Goal: Task Accomplishment & Management: Use online tool/utility

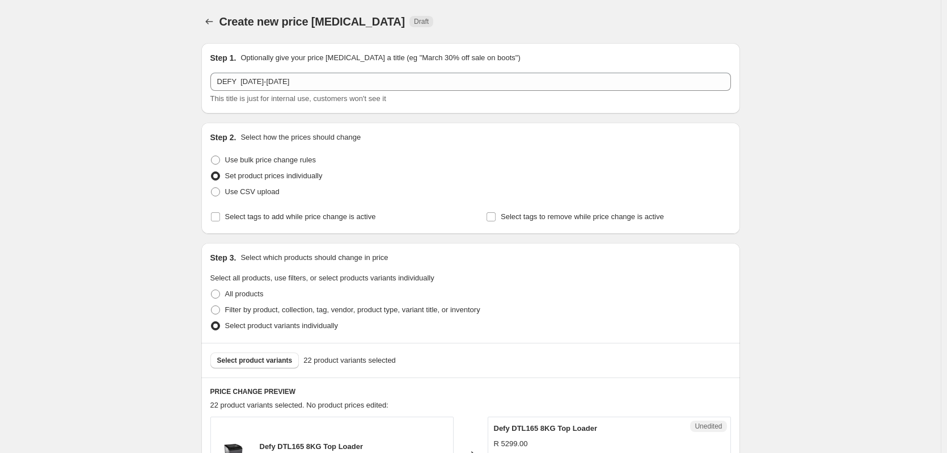
scroll to position [143, 0]
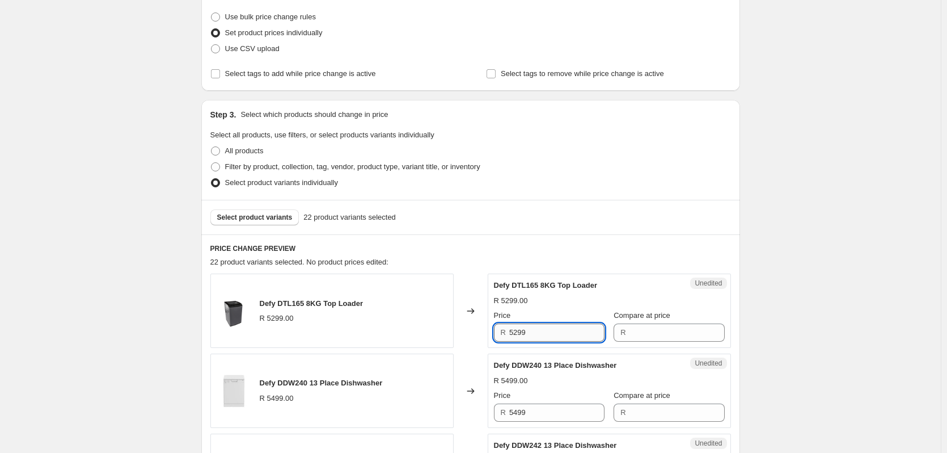
drag, startPoint x: 578, startPoint y: 328, endPoint x: 573, endPoint y: 324, distance: 6.4
click at [576, 330] on input "5299" at bounding box center [556, 332] width 95 height 18
click at [573, 324] on input "5299" at bounding box center [556, 332] width 95 height 18
click at [555, 333] on input "5299" at bounding box center [556, 332] width 95 height 18
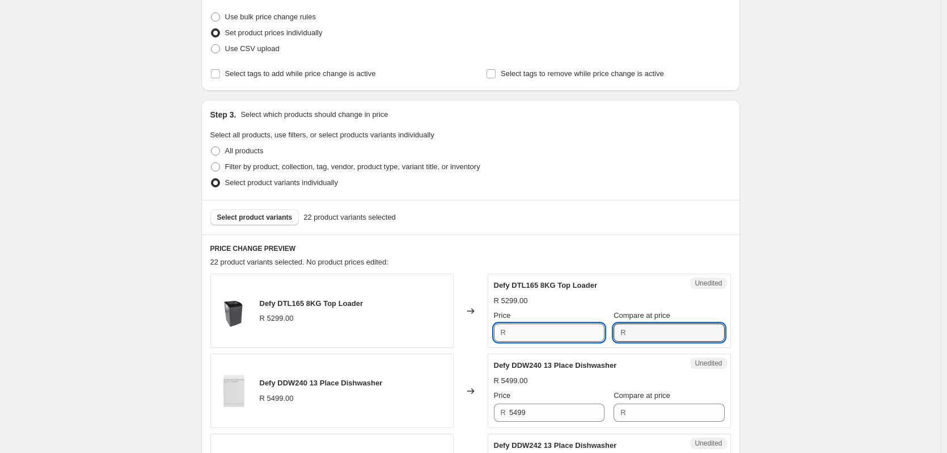
type input "5299"
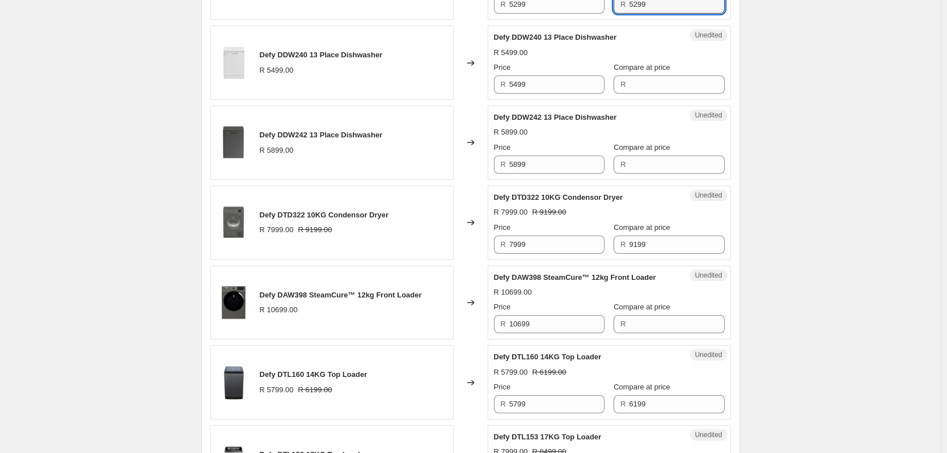
scroll to position [483, 0]
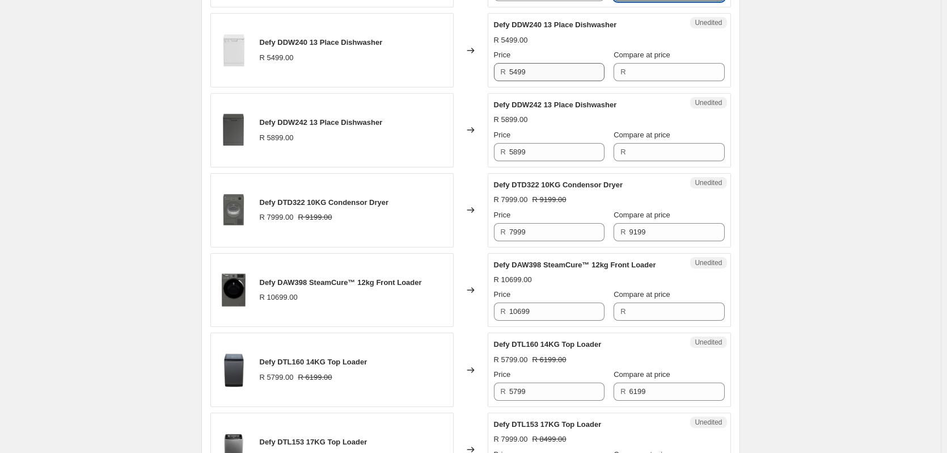
type input "5299"
click at [551, 71] on input "5499" at bounding box center [556, 72] width 95 height 18
drag, startPoint x: 671, startPoint y: 66, endPoint x: 665, endPoint y: 66, distance: 6.2
click at [670, 66] on input "Compare at price" at bounding box center [676, 72] width 95 height 18
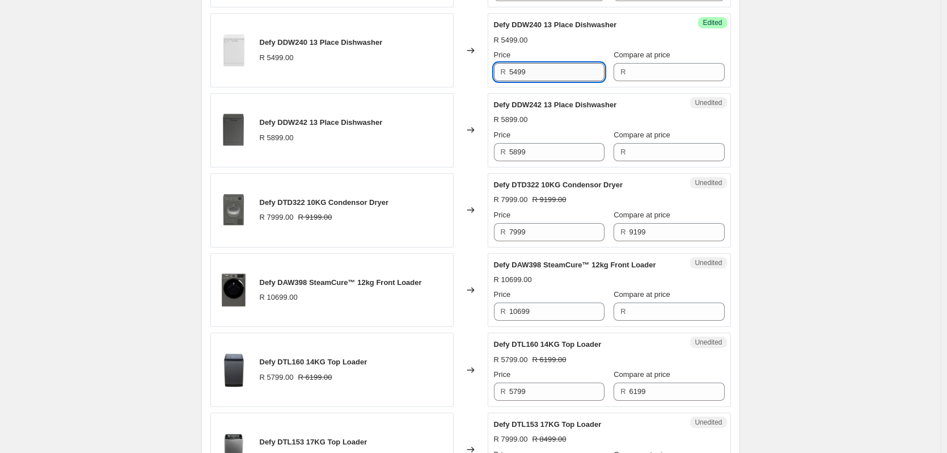
click at [516, 71] on input "5499" at bounding box center [556, 72] width 95 height 18
drag, startPoint x: 516, startPoint y: 71, endPoint x: 559, endPoint y: 73, distance: 42.6
click at [650, 71] on div "Price R 5499 Compare at price R" at bounding box center [609, 65] width 231 height 32
type input "5499"
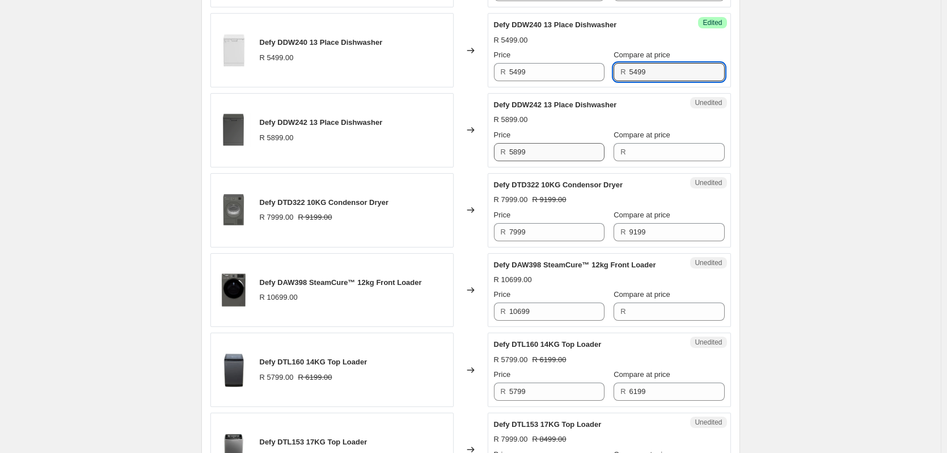
type input "5499"
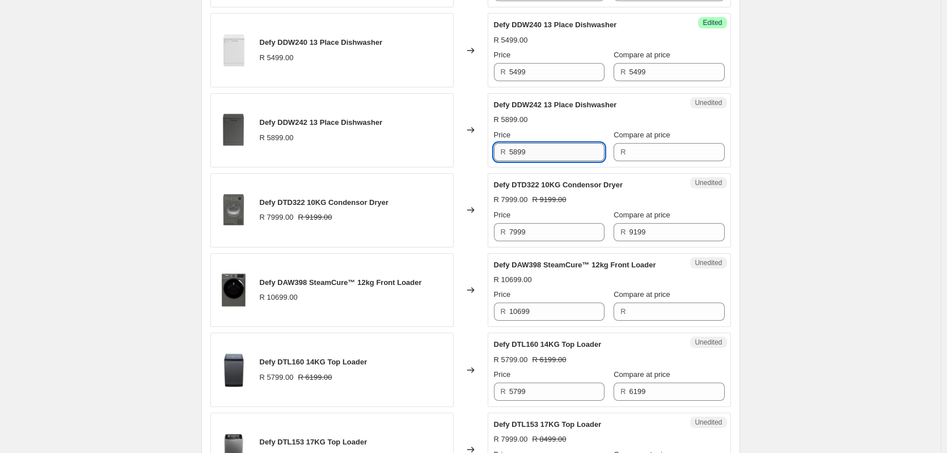
click at [548, 149] on input "5899" at bounding box center [556, 152] width 95 height 18
type input "5899"
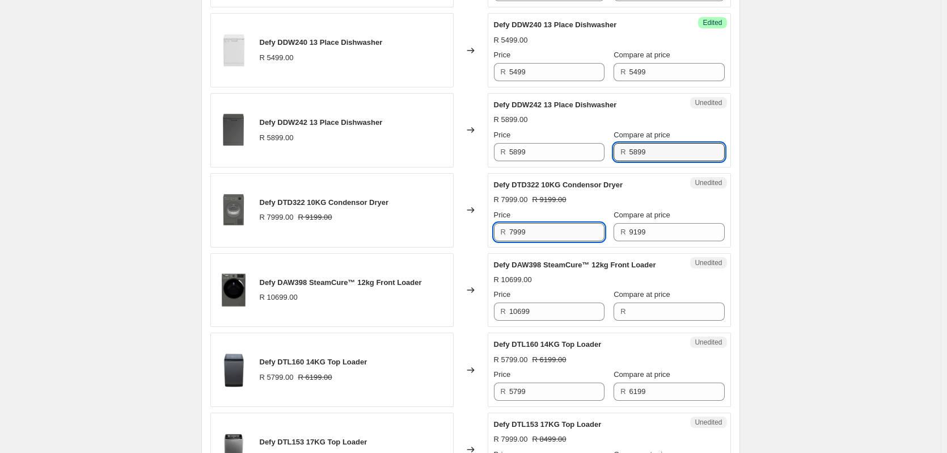
click at [531, 236] on input "7999" at bounding box center [556, 232] width 95 height 18
click at [517, 228] on input "7999" at bounding box center [556, 232] width 95 height 18
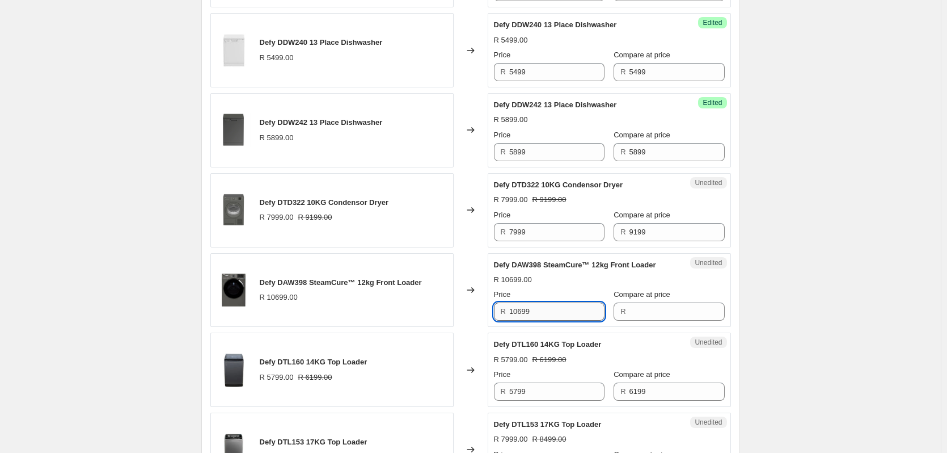
click at [552, 312] on input "10699" at bounding box center [556, 311] width 95 height 18
click at [552, 310] on input "10699" at bounding box center [556, 311] width 95 height 18
click at [549, 311] on input "10699" at bounding box center [556, 311] width 95 height 18
type input "10699"
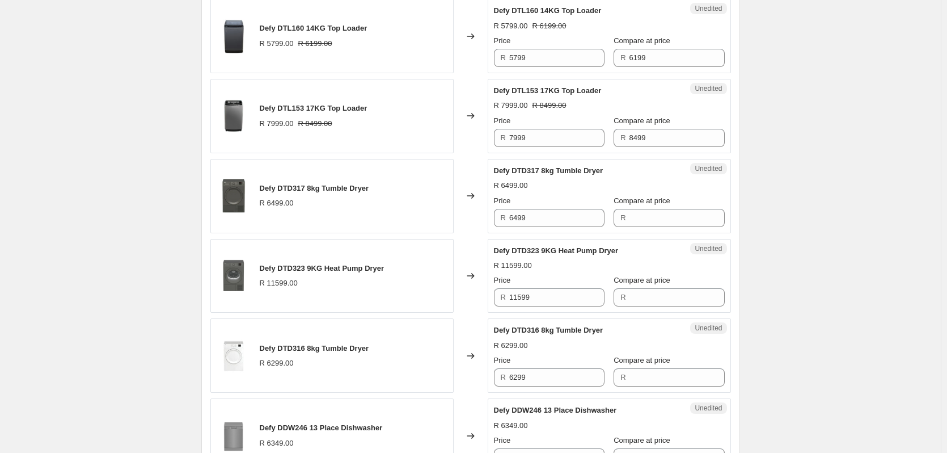
scroll to position [823, 0]
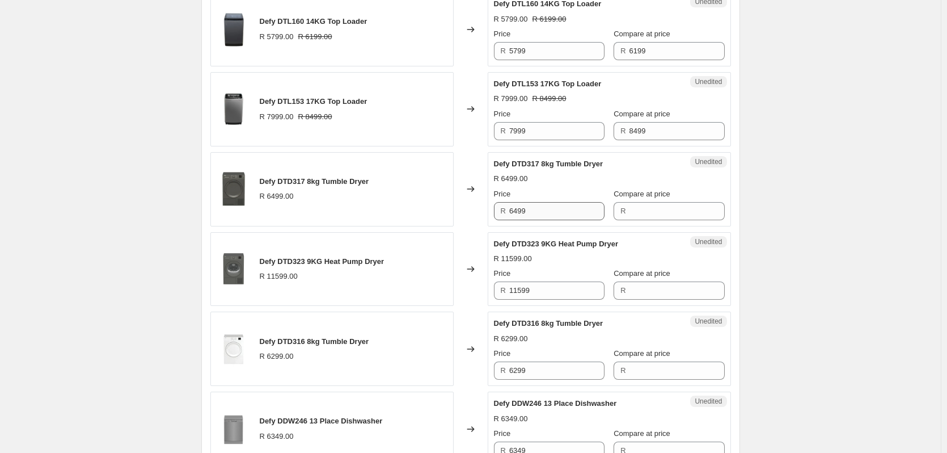
type input "10699"
click at [535, 210] on input "6499" at bounding box center [556, 211] width 95 height 18
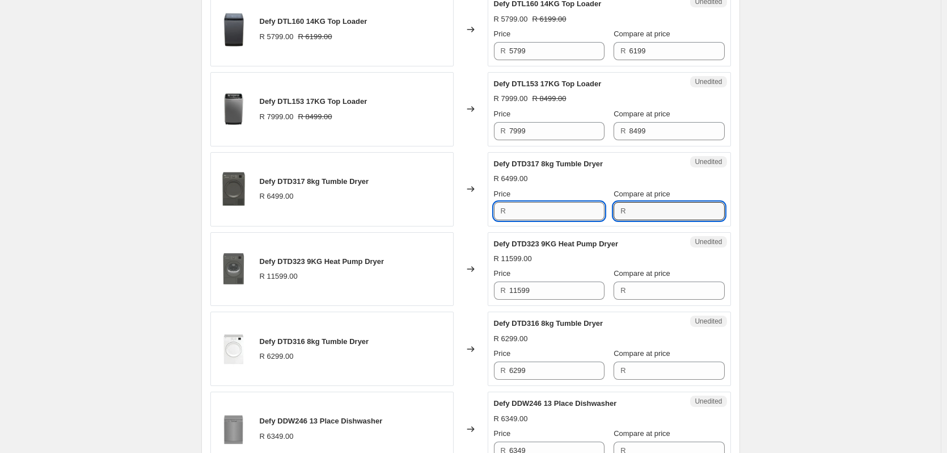
type input "6499"
click at [542, 287] on input "11599" at bounding box center [556, 290] width 95 height 18
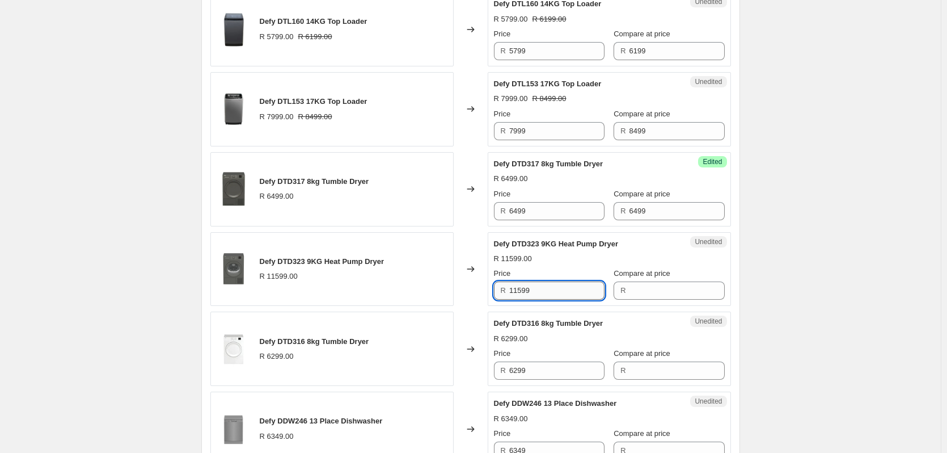
drag, startPoint x: 542, startPoint y: 287, endPoint x: 501, endPoint y: 300, distance: 43.4
click at [541, 288] on input "11599" at bounding box center [556, 290] width 95 height 18
type input "11599"
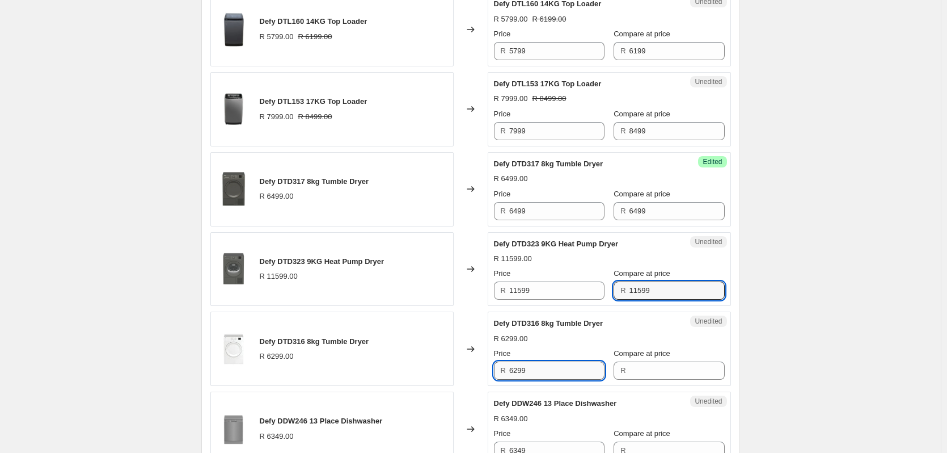
click at [547, 367] on input "6299" at bounding box center [556, 370] width 95 height 18
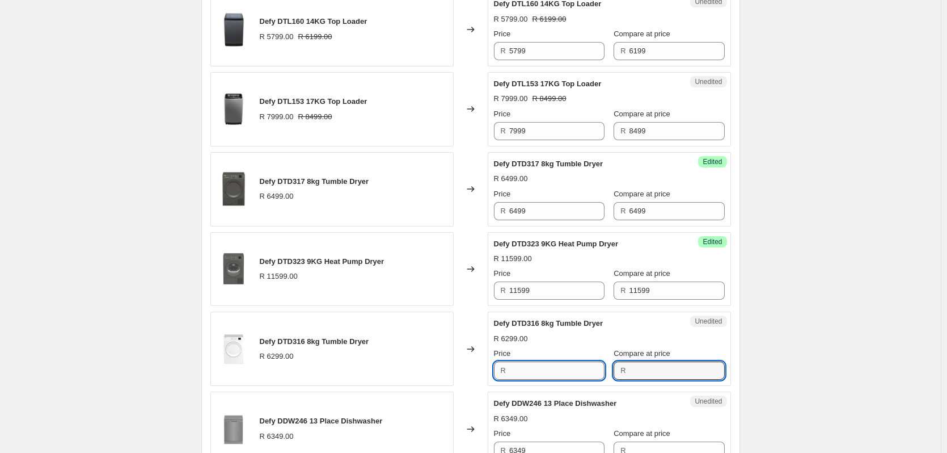
type input "6299"
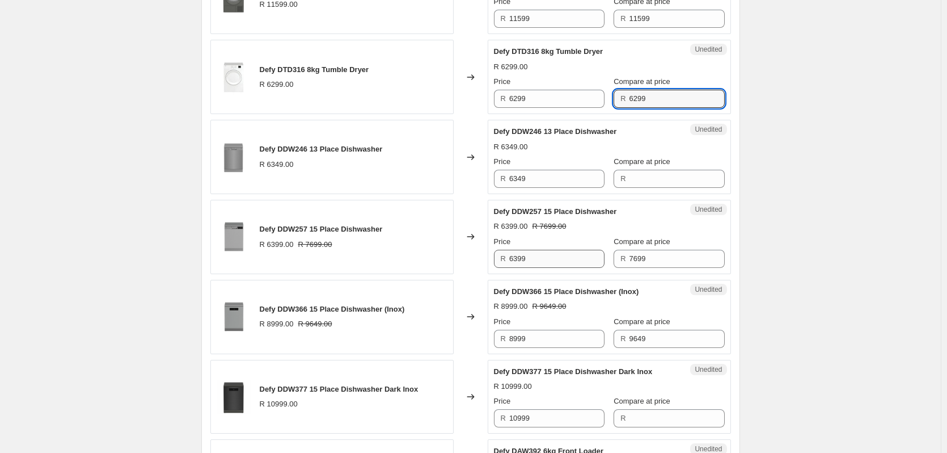
scroll to position [1107, 0]
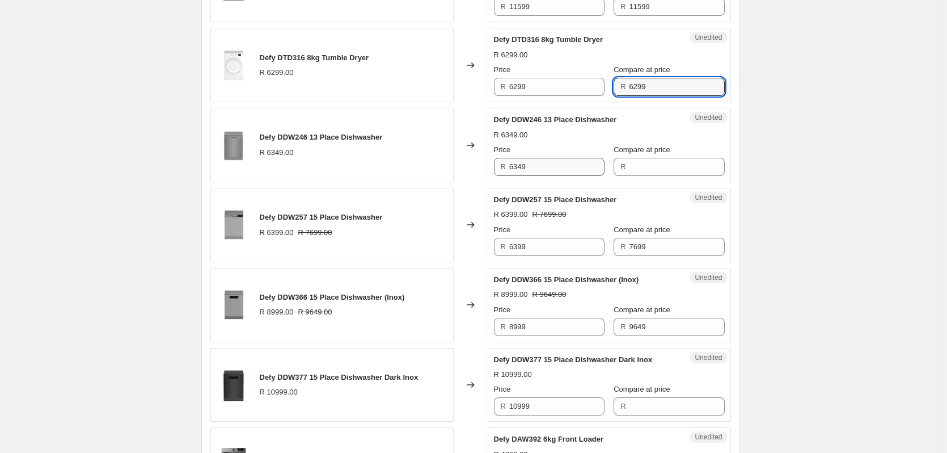
type input "6299"
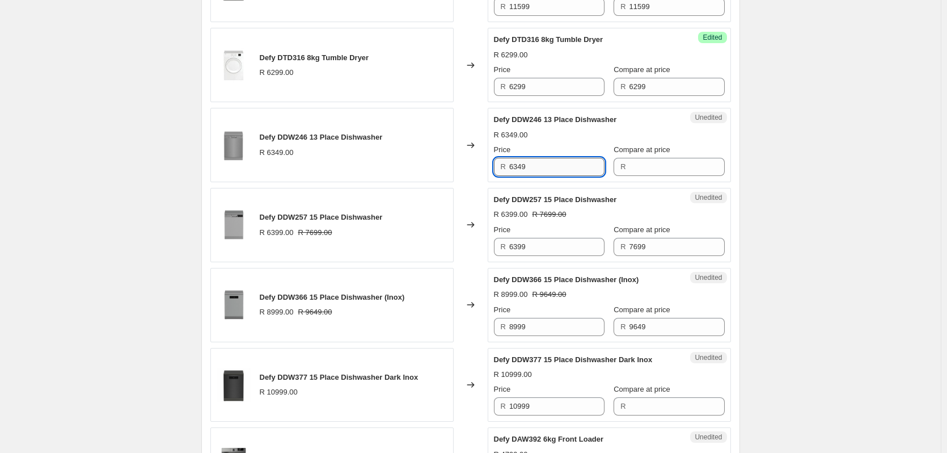
click at [552, 167] on input "6349" at bounding box center [556, 167] width 95 height 18
type input "6349"
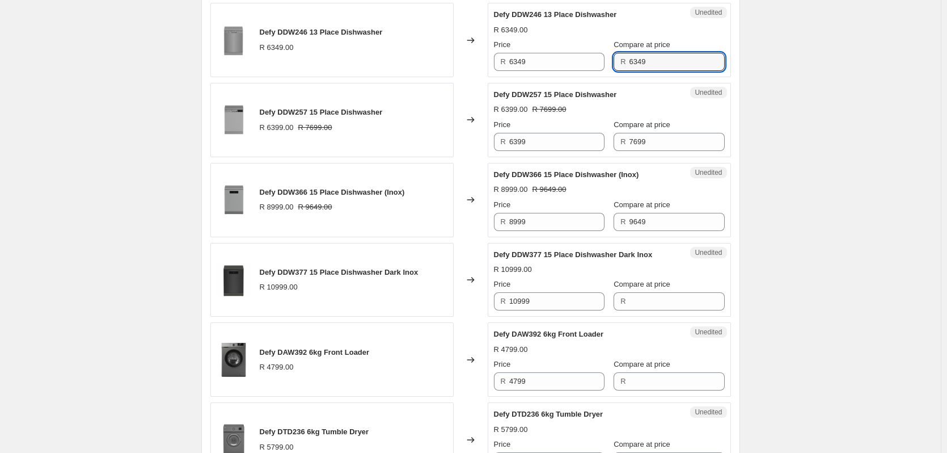
scroll to position [1220, 0]
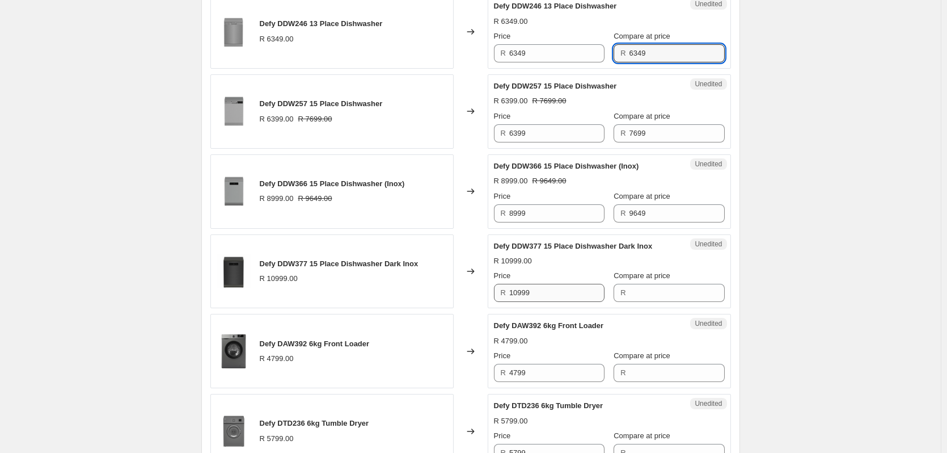
type input "6349"
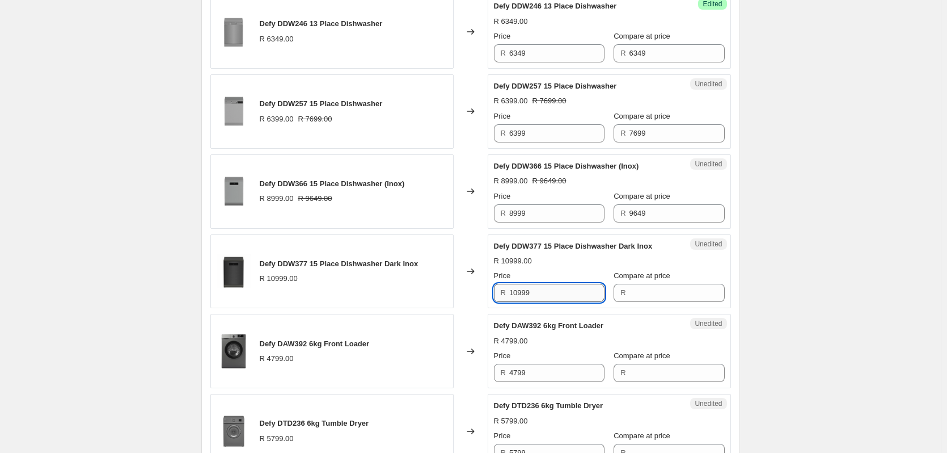
click at [545, 293] on input "10999" at bounding box center [556, 293] width 95 height 18
type input "10999"
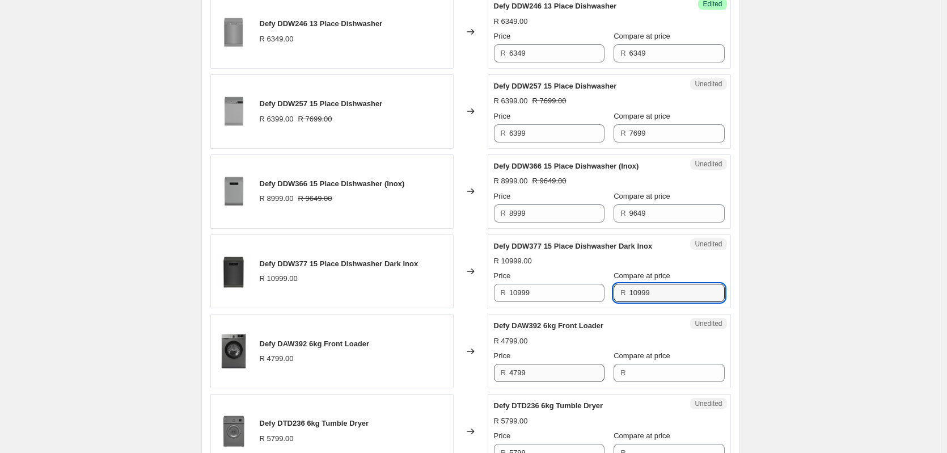
type input "10999"
click at [539, 372] on input "4799" at bounding box center [556, 372] width 95 height 18
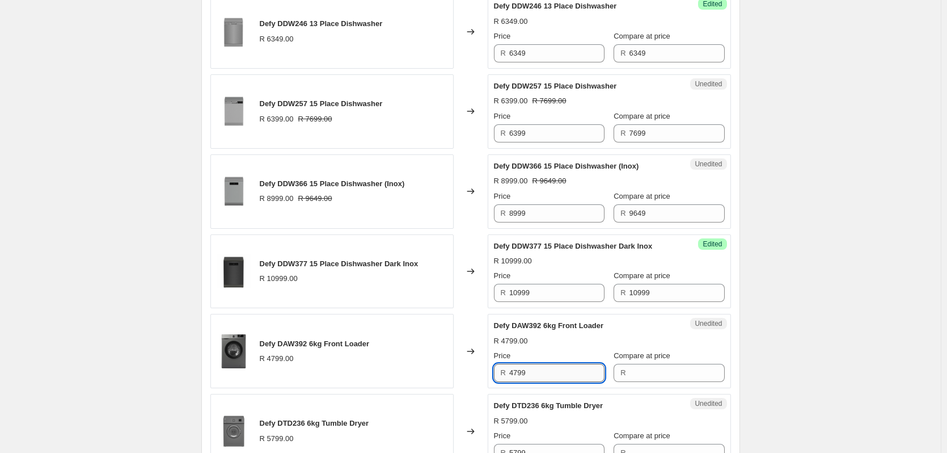
click at [539, 372] on input "4799" at bounding box center [556, 372] width 95 height 18
type input "4799"
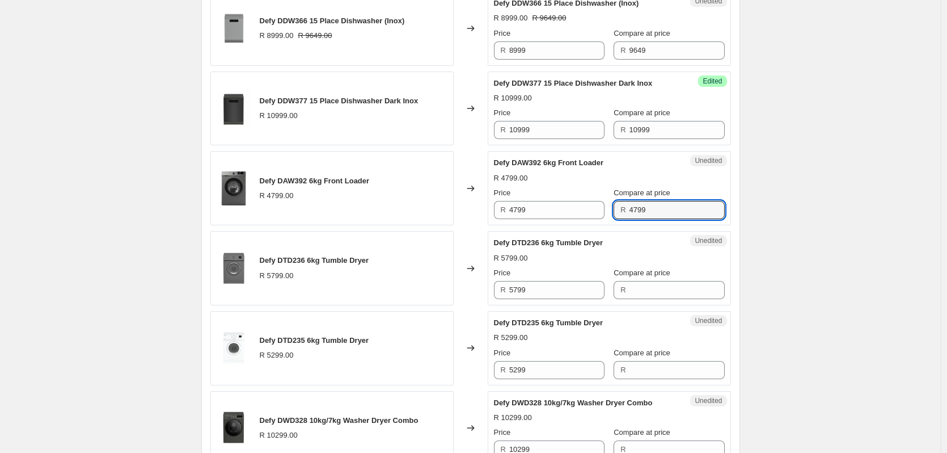
scroll to position [1504, 0]
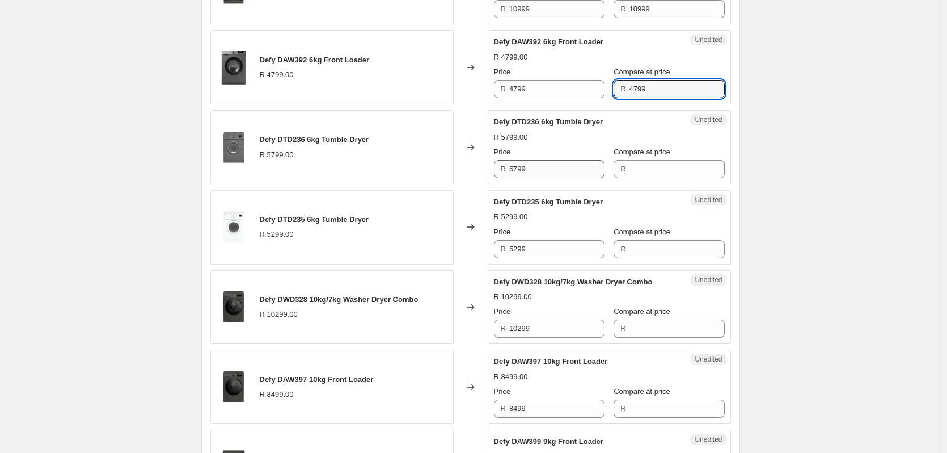
type input "4799"
click at [539, 171] on input "5799" at bounding box center [556, 169] width 95 height 18
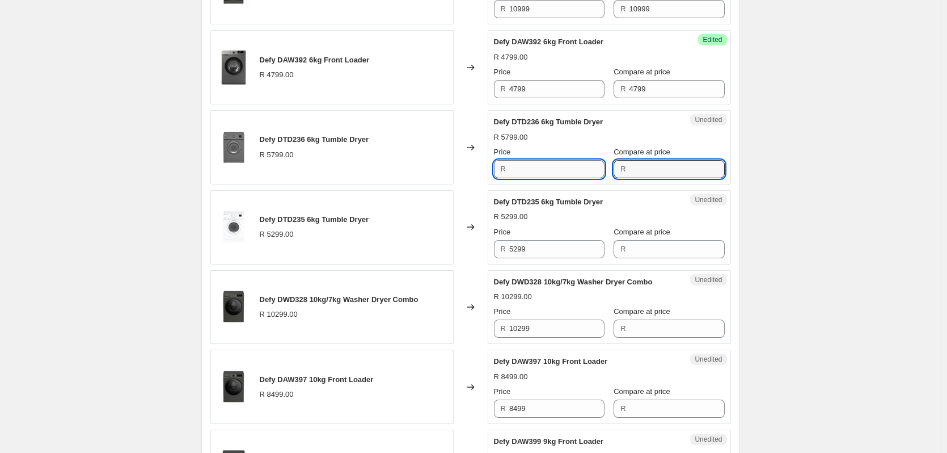
type input "5799"
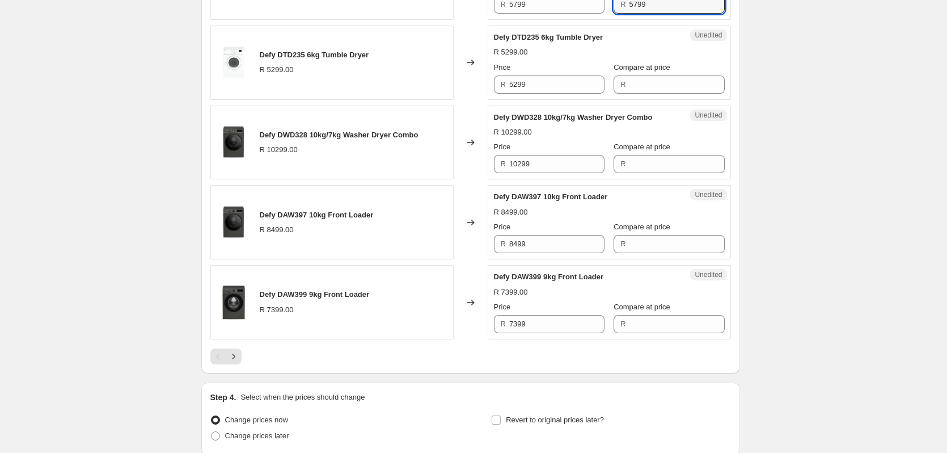
scroll to position [1674, 0]
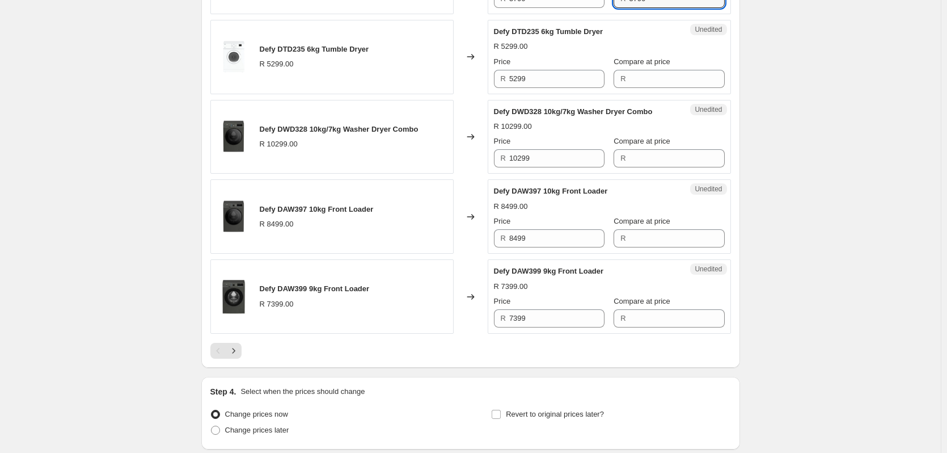
type input "5799"
click at [604, 58] on div "Price R 5299 Compare at price R" at bounding box center [609, 72] width 231 height 32
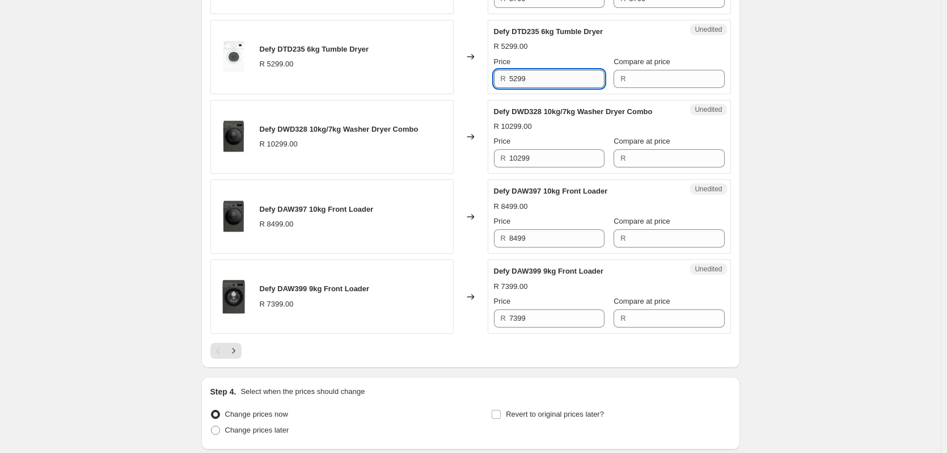
click at [532, 73] on input "5299" at bounding box center [556, 79] width 95 height 18
type input "5299"
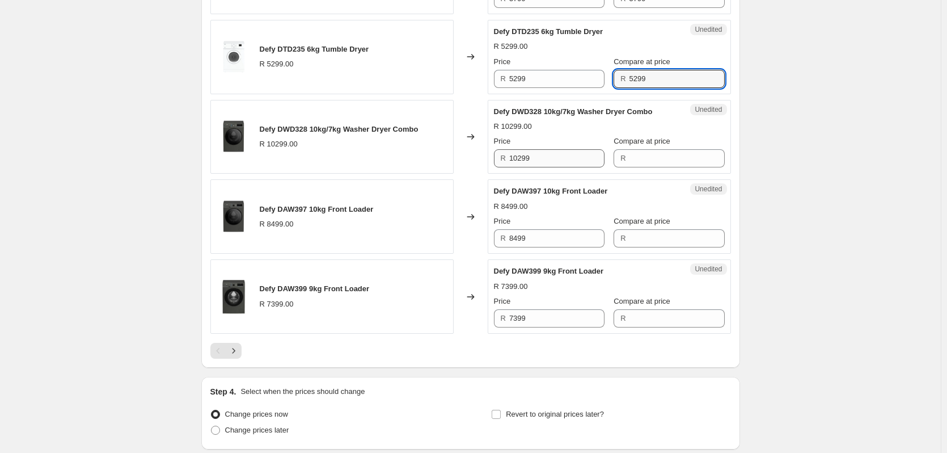
type input "5299"
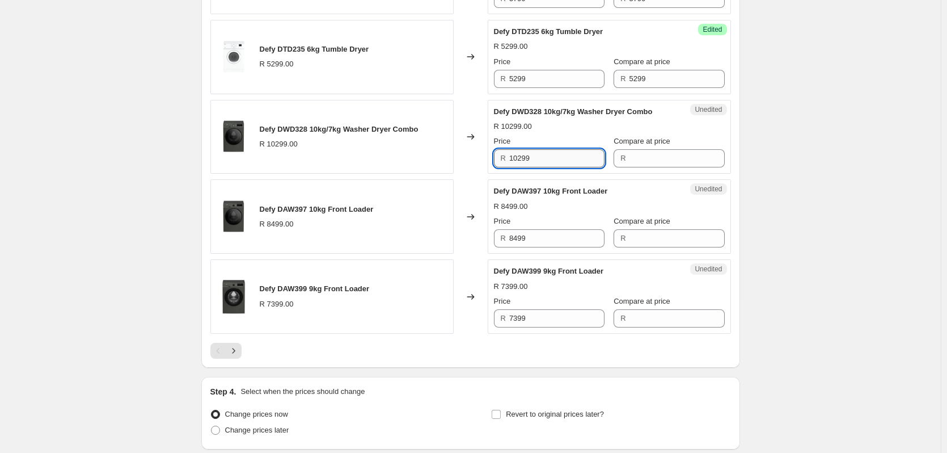
click at [541, 151] on input "10299" at bounding box center [556, 158] width 95 height 18
click at [506, 157] on span "R" at bounding box center [503, 158] width 5 height 9
click at [517, 158] on input "10299" at bounding box center [556, 158] width 95 height 18
click at [517, 159] on input "10299" at bounding box center [556, 158] width 95 height 18
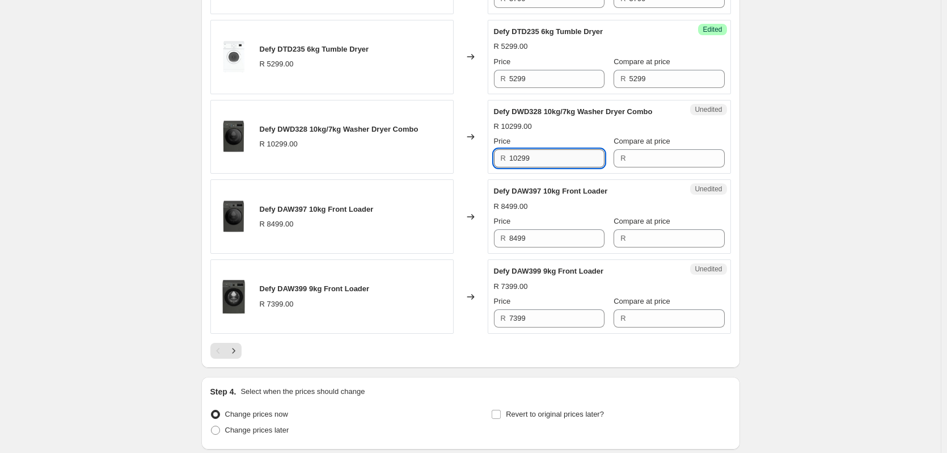
click at [517, 159] on input "10299" at bounding box center [556, 158] width 95 height 18
drag, startPoint x: 517, startPoint y: 158, endPoint x: 662, endPoint y: 149, distance: 145.5
click at [674, 151] on div "Price R 10299 Compare at price R" at bounding box center [609, 152] width 231 height 32
type input "10299"
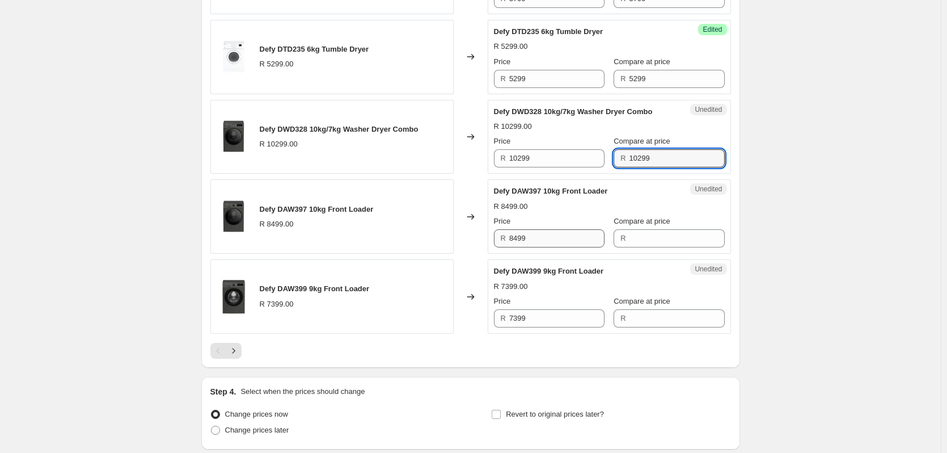
type input "10299"
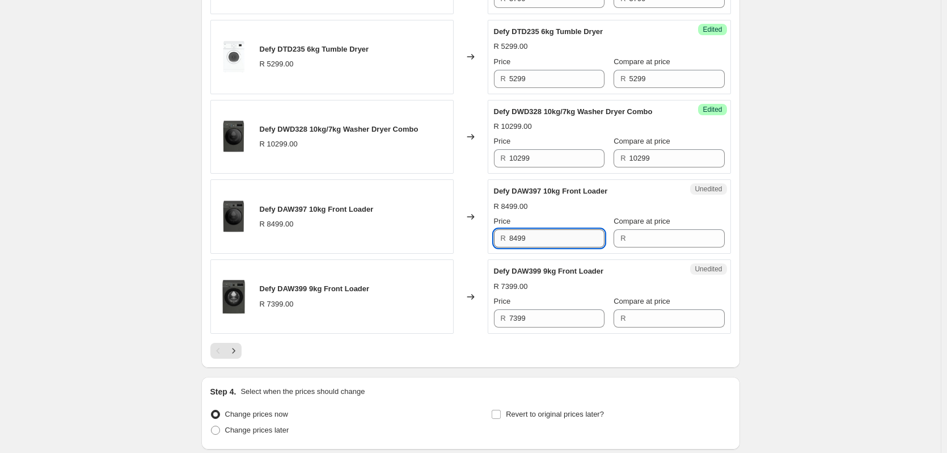
click at [543, 231] on input "8499" at bounding box center [556, 238] width 95 height 18
type input "8499"
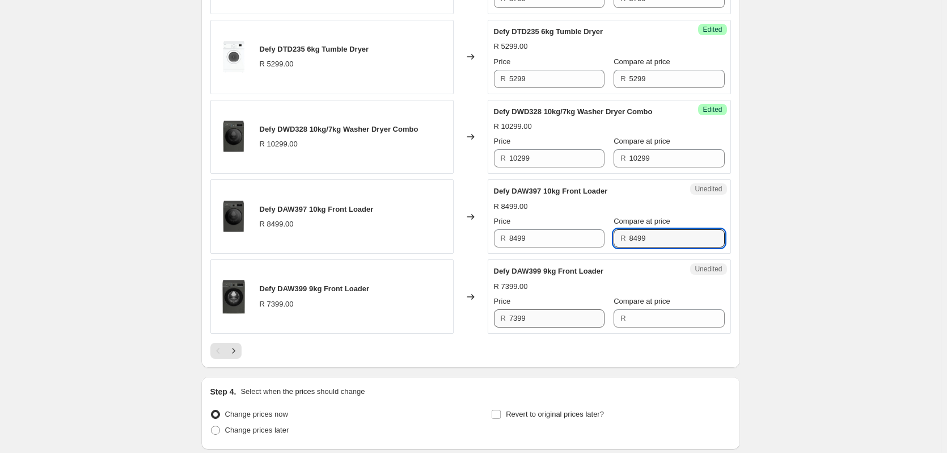
type input "8499"
click at [536, 315] on input "7399" at bounding box center [556, 318] width 95 height 18
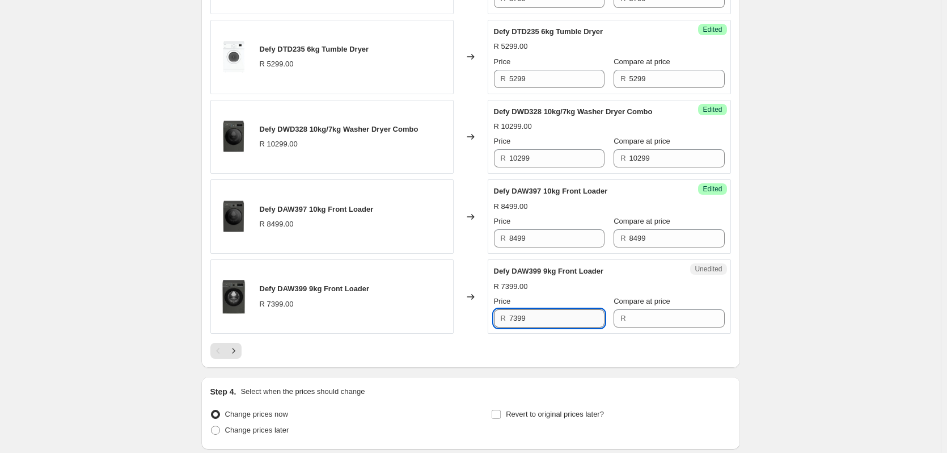
click at [536, 315] on input "7399" at bounding box center [556, 318] width 95 height 18
type input "7399"
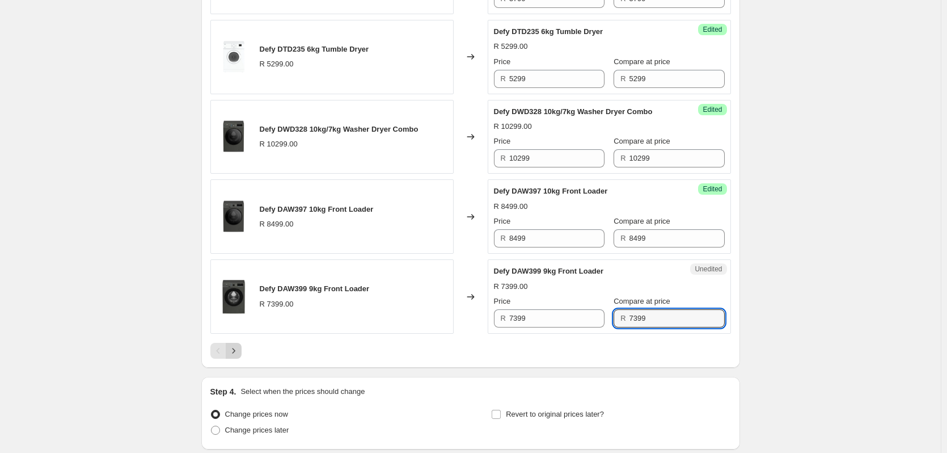
type input "7399"
click at [234, 349] on icon "Next" at bounding box center [233, 350] width 11 height 11
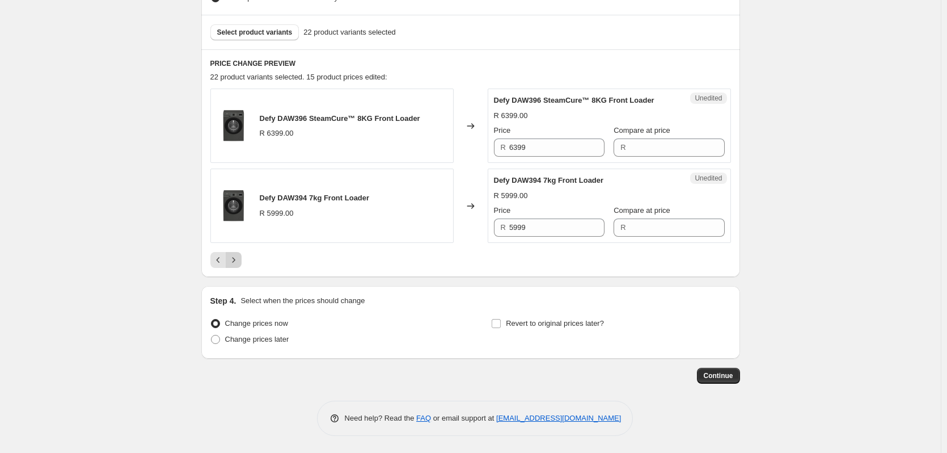
scroll to position [328, 0]
click at [544, 152] on input "6399" at bounding box center [556, 147] width 95 height 18
click at [544, 151] on input "6399" at bounding box center [556, 147] width 95 height 18
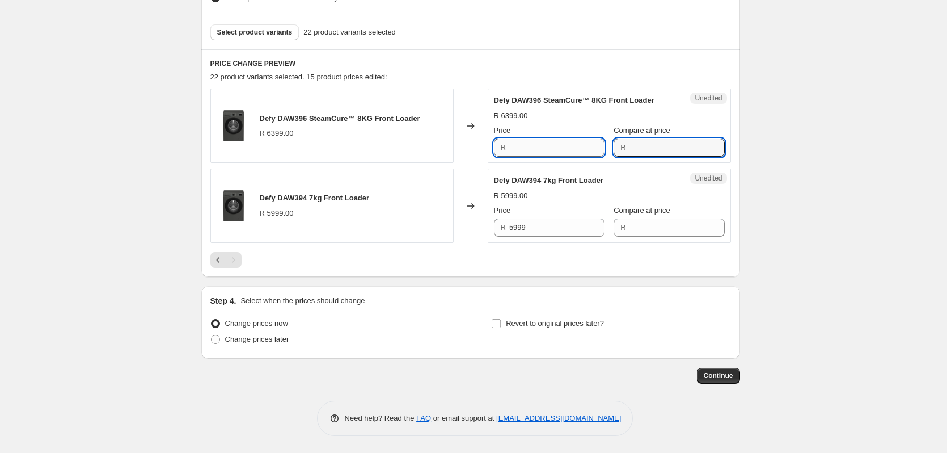
type input "6399"
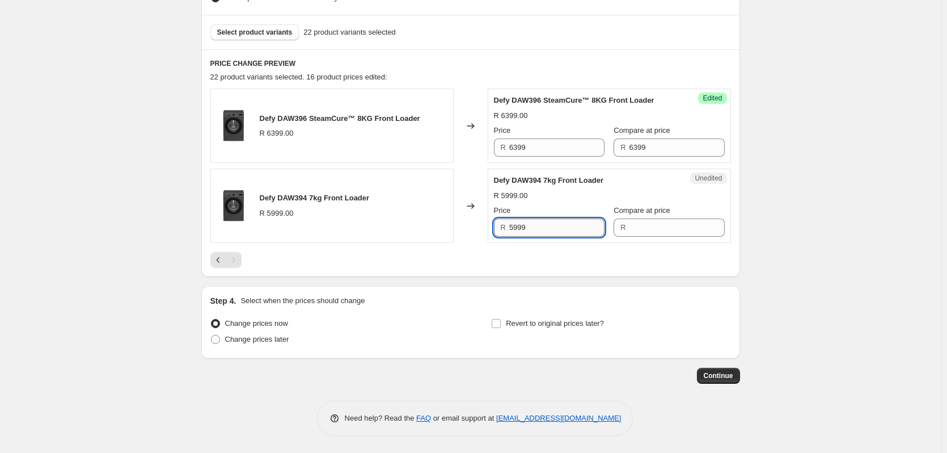
click at [549, 228] on input "5999" at bounding box center [556, 227] width 95 height 18
drag, startPoint x: 549, startPoint y: 228, endPoint x: 535, endPoint y: 231, distance: 14.6
click at [547, 229] on input "5999" at bounding box center [556, 227] width 95 height 18
type input "5999"
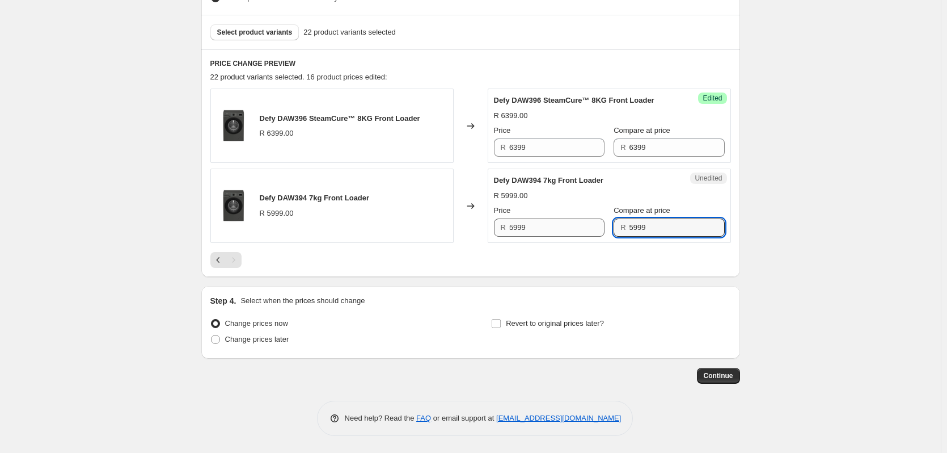
type input "5999"
click at [557, 225] on input "5999" at bounding box center [556, 227] width 95 height 18
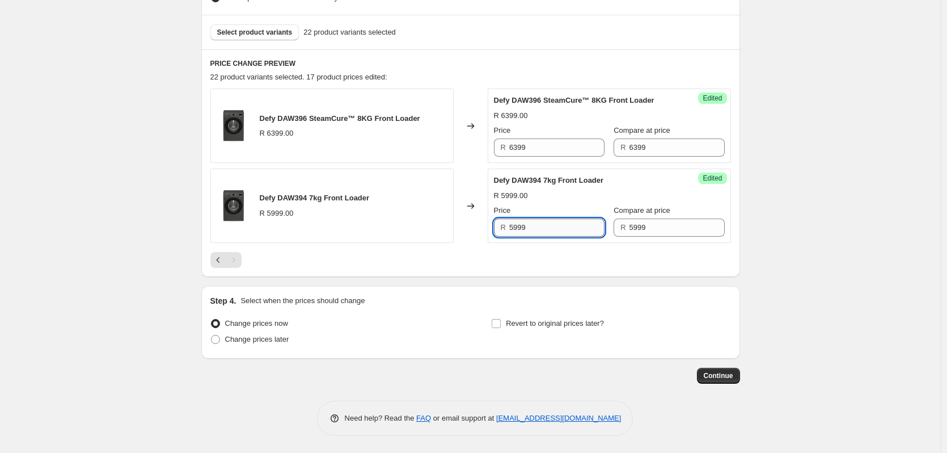
click at [557, 225] on input "5999" at bounding box center [556, 227] width 95 height 18
type input "5249"
click at [554, 148] on input "6399" at bounding box center [556, 147] width 95 height 18
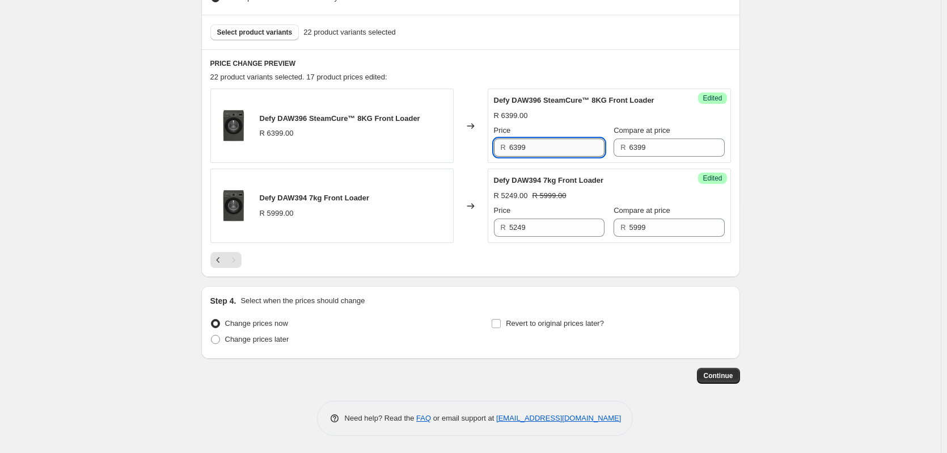
click at [554, 148] on input "6399" at bounding box center [556, 147] width 95 height 18
type input "5999"
click at [219, 261] on icon "Previous" at bounding box center [217, 260] width 3 height 6
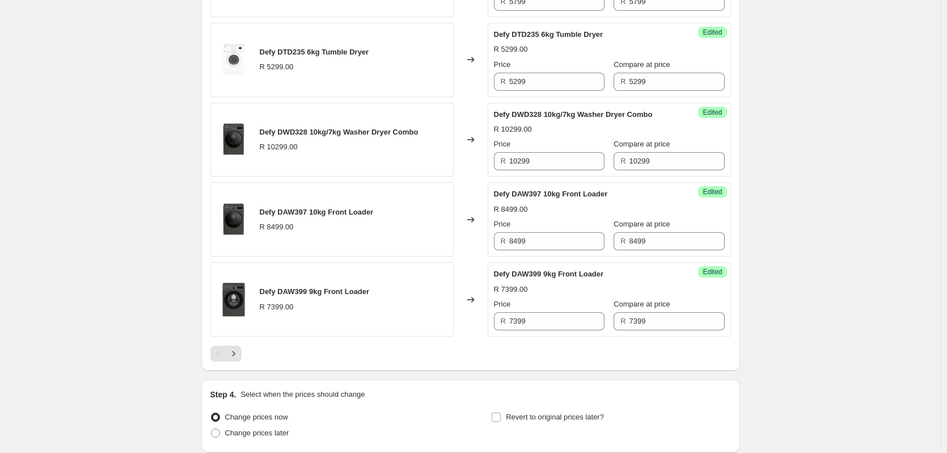
scroll to position [1689, 0]
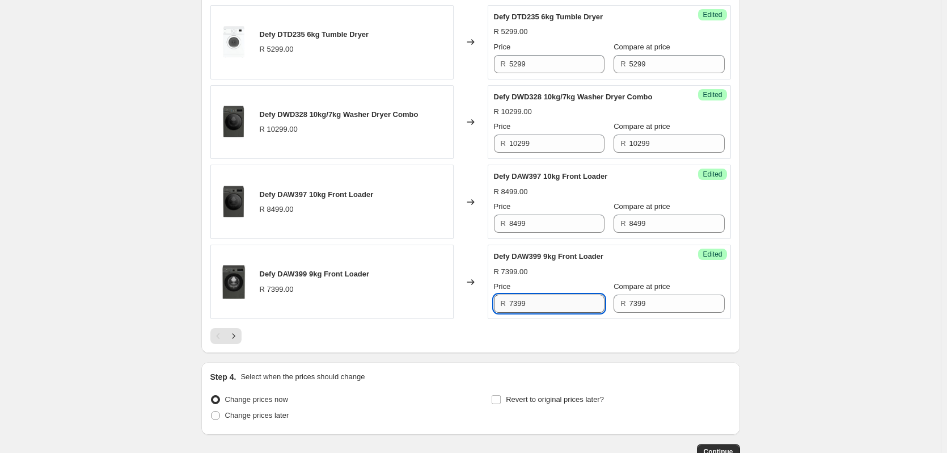
click at [551, 303] on input "7399" at bounding box center [556, 303] width 95 height 18
type input "6999"
click at [542, 221] on input "8499" at bounding box center [556, 223] width 95 height 18
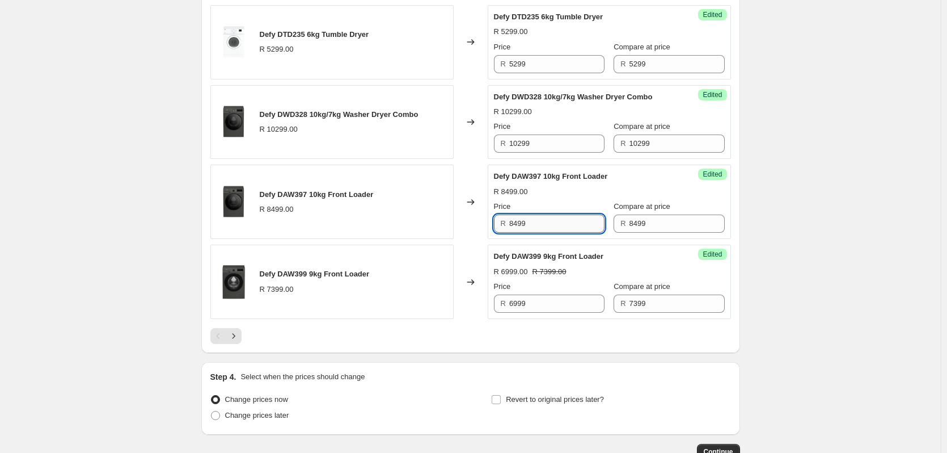
click at [542, 221] on input "8499" at bounding box center [556, 223] width 95 height 18
type input "7999"
click at [568, 149] on input "10299" at bounding box center [556, 143] width 95 height 18
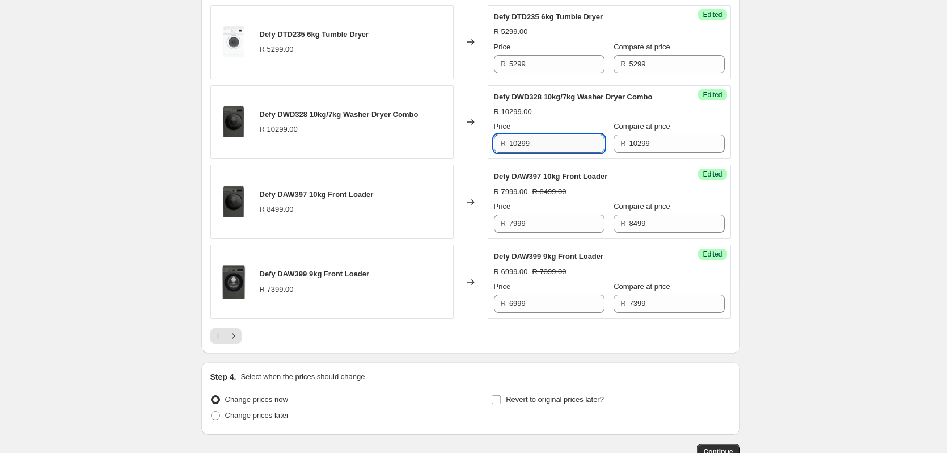
click at [568, 147] on input "10299" at bounding box center [556, 143] width 95 height 18
click at [571, 142] on input "10299" at bounding box center [556, 143] width 95 height 18
type input "8999"
click at [544, 58] on input "5299" at bounding box center [556, 64] width 95 height 18
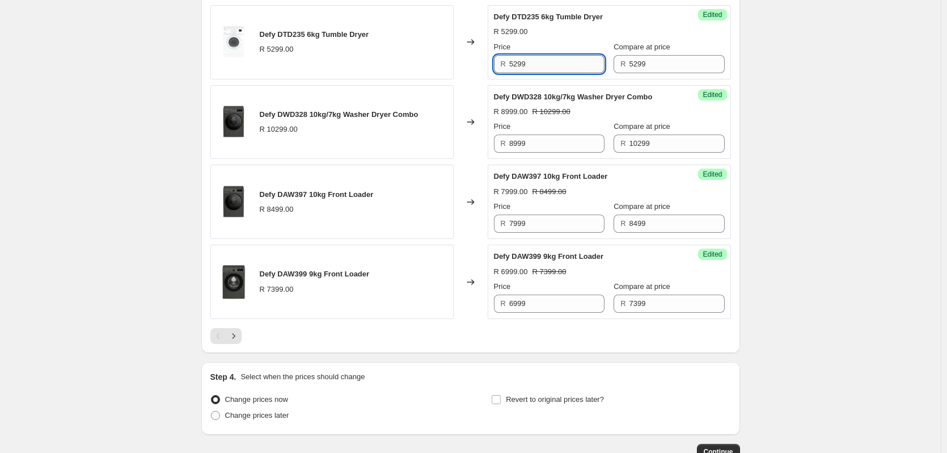
click at [544, 58] on input "5299" at bounding box center [556, 64] width 95 height 18
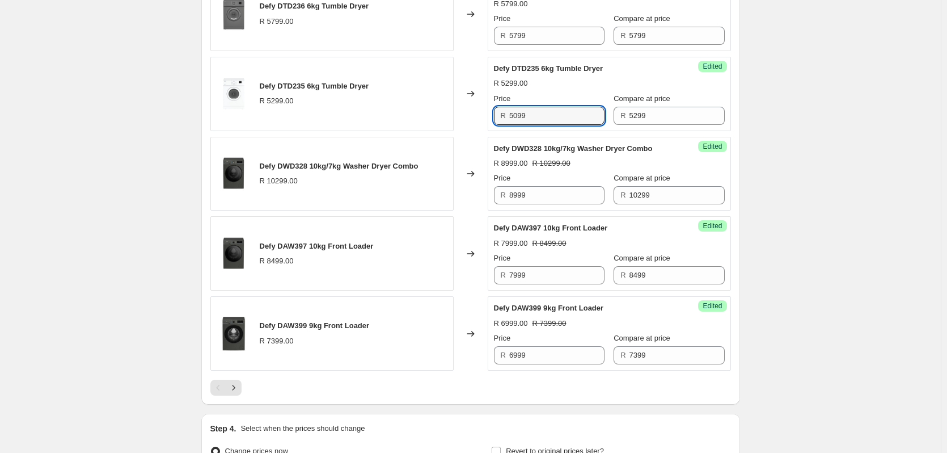
scroll to position [1575, 0]
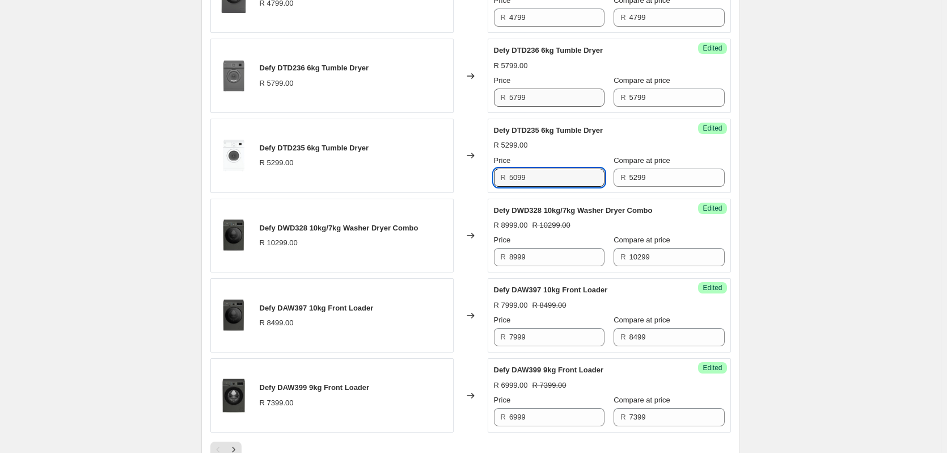
type input "5099"
click at [551, 96] on input "5799" at bounding box center [556, 97] width 95 height 18
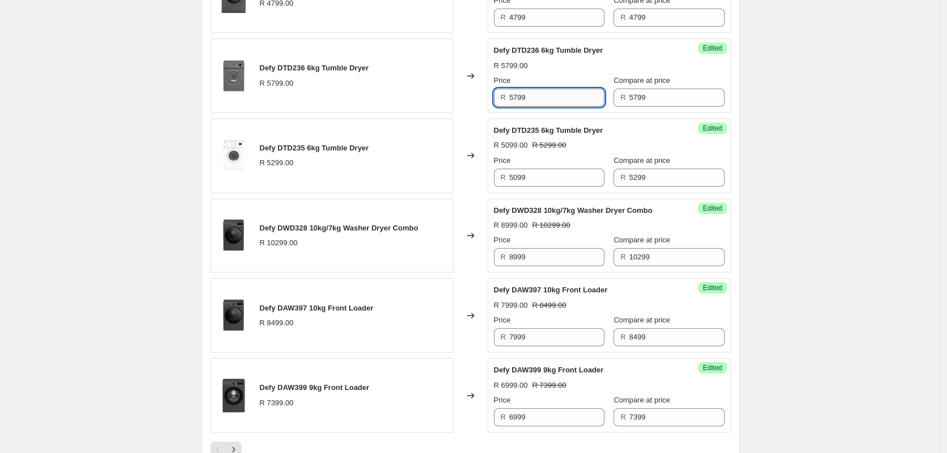
click at [551, 95] on input "5799" at bounding box center [556, 97] width 95 height 18
click at [551, 92] on input "5799" at bounding box center [556, 97] width 95 height 18
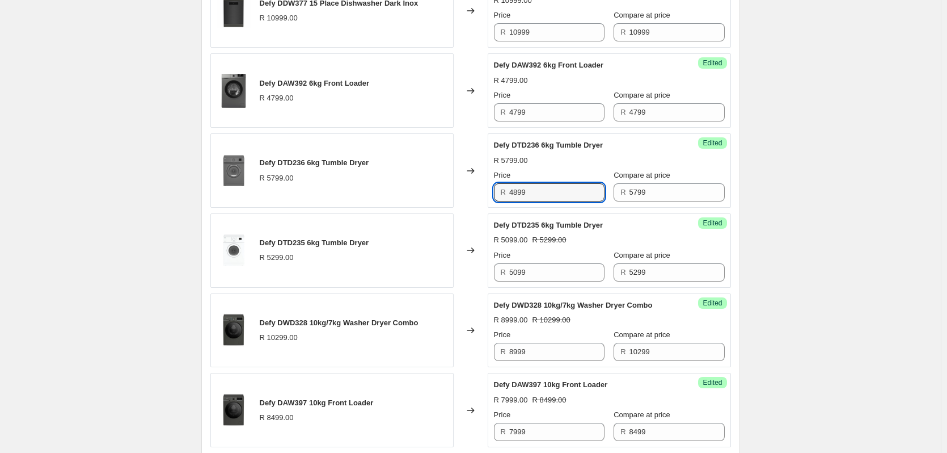
scroll to position [1462, 0]
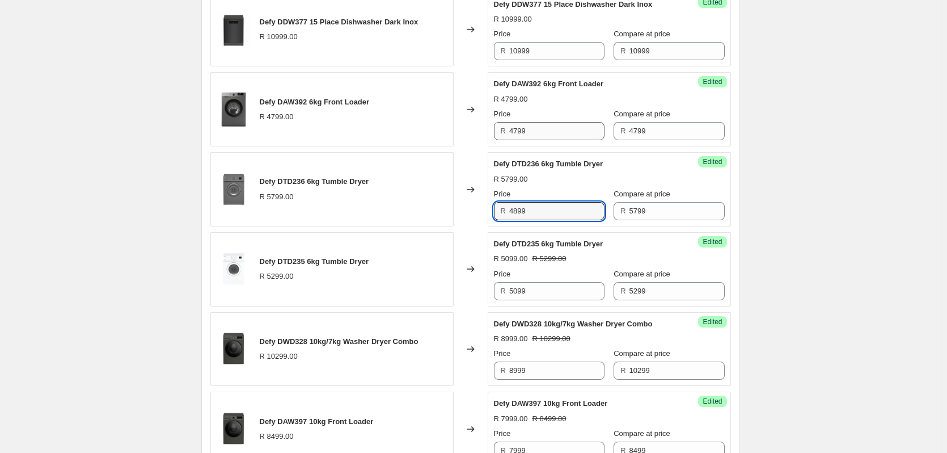
type input "4899"
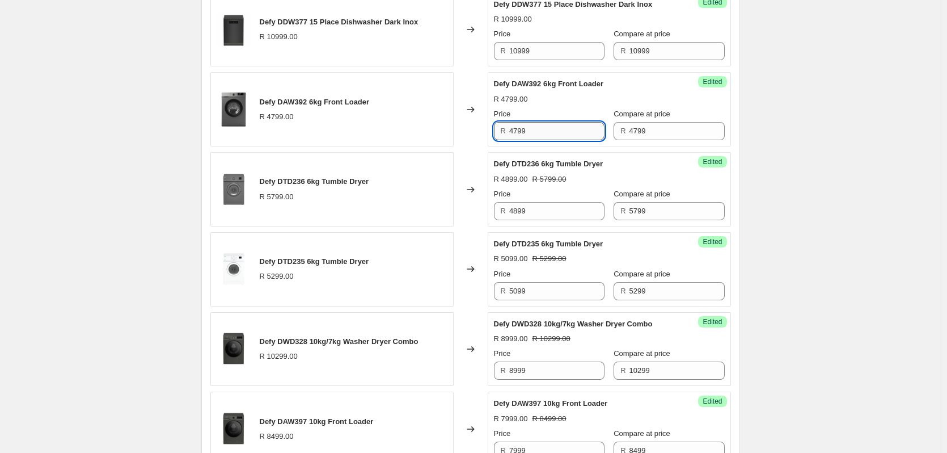
click at [551, 127] on input "4799" at bounding box center [556, 131] width 95 height 18
type input "4199"
click at [554, 49] on input "10999" at bounding box center [556, 51] width 95 height 18
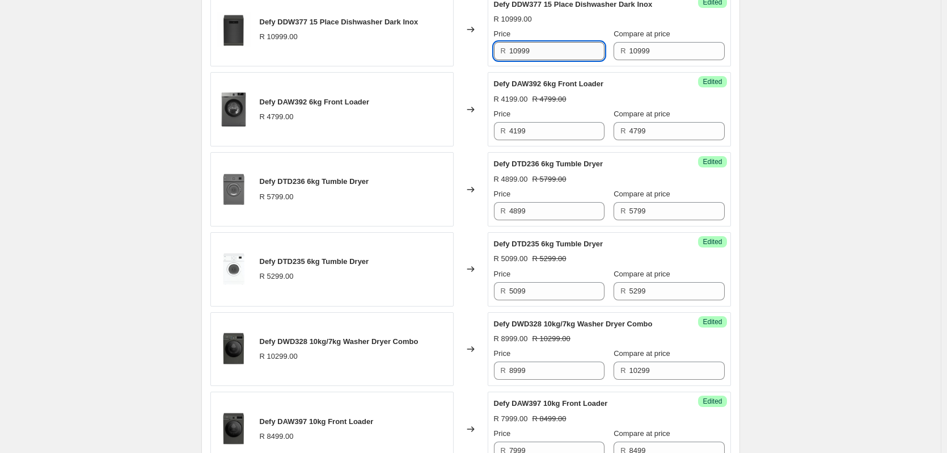
click at [554, 49] on input "10999" at bounding box center [556, 51] width 95 height 18
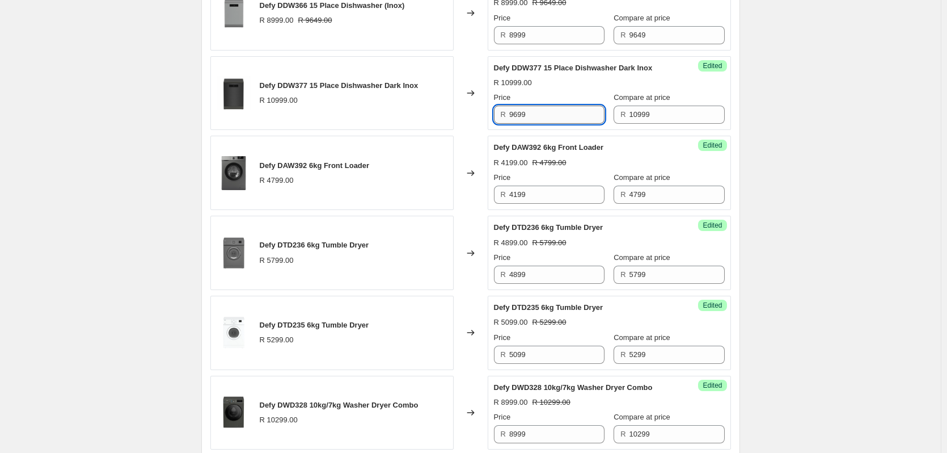
scroll to position [1292, 0]
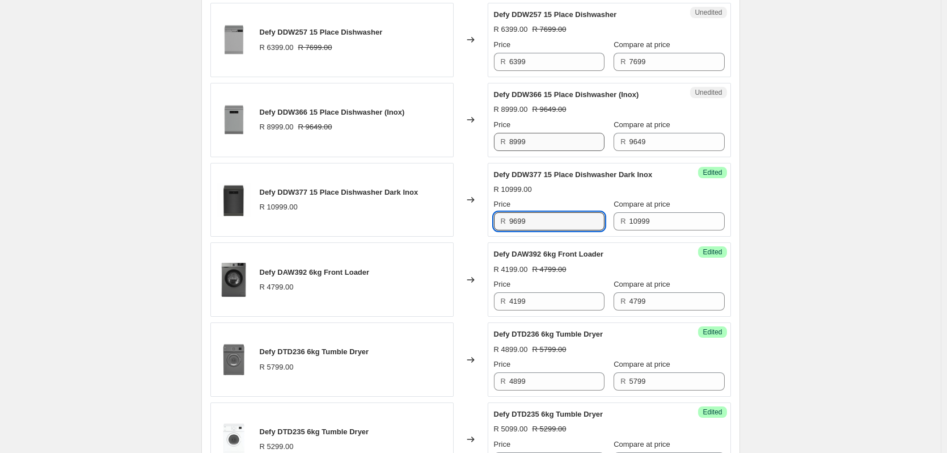
type input "9699"
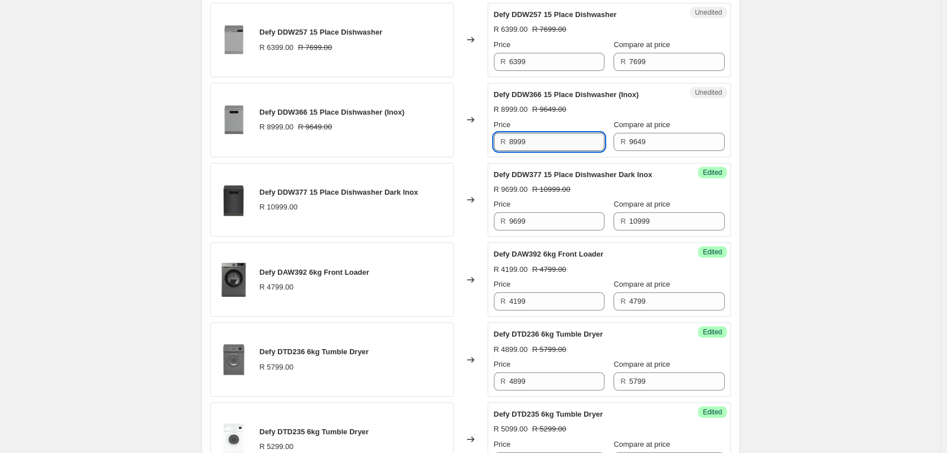
click at [544, 142] on input "8999" at bounding box center [556, 142] width 95 height 18
click at [544, 141] on input "8999" at bounding box center [556, 142] width 95 height 18
click at [545, 141] on input "8999" at bounding box center [556, 142] width 95 height 18
type input "8999"
click at [670, 138] on input "9649" at bounding box center [676, 142] width 95 height 18
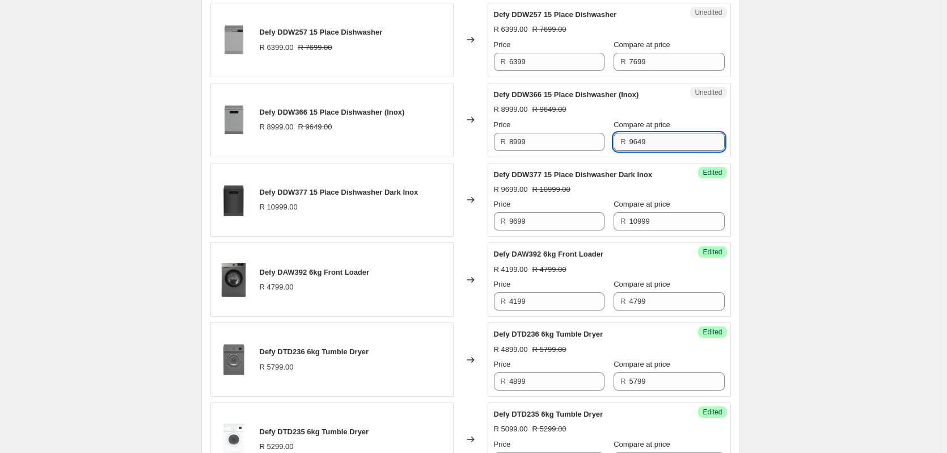
click at [670, 138] on input "9649" at bounding box center [676, 142] width 95 height 18
type input "9999"
click at [549, 62] on input "6399" at bounding box center [556, 62] width 95 height 18
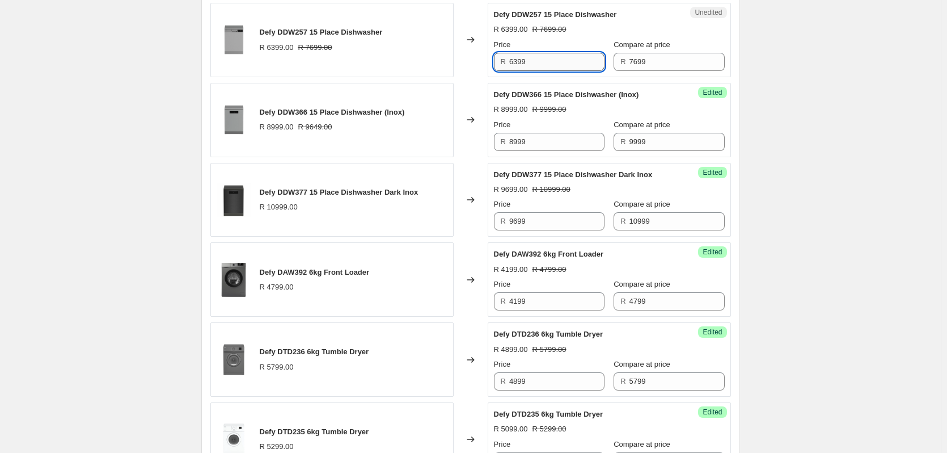
click at [549, 62] on input "6399" at bounding box center [556, 62] width 95 height 18
type input "6999"
click at [597, 34] on div "R 6999.00 R 7699.00" at bounding box center [609, 29] width 231 height 11
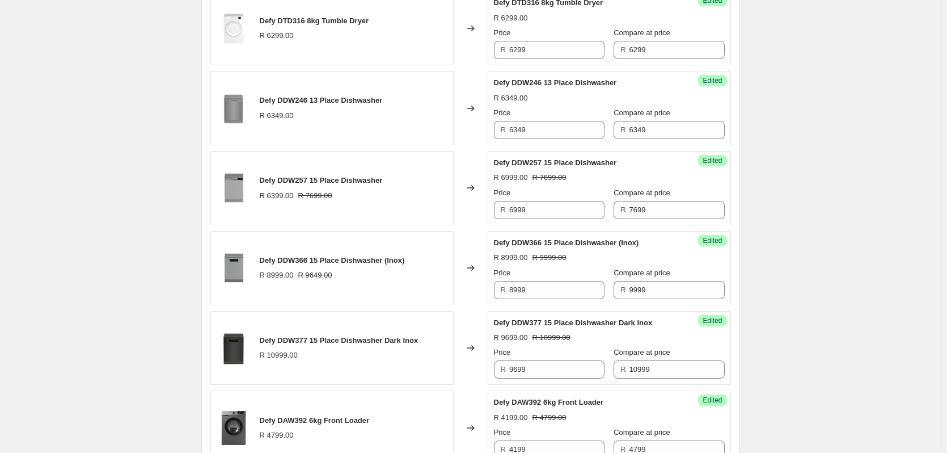
scroll to position [1122, 0]
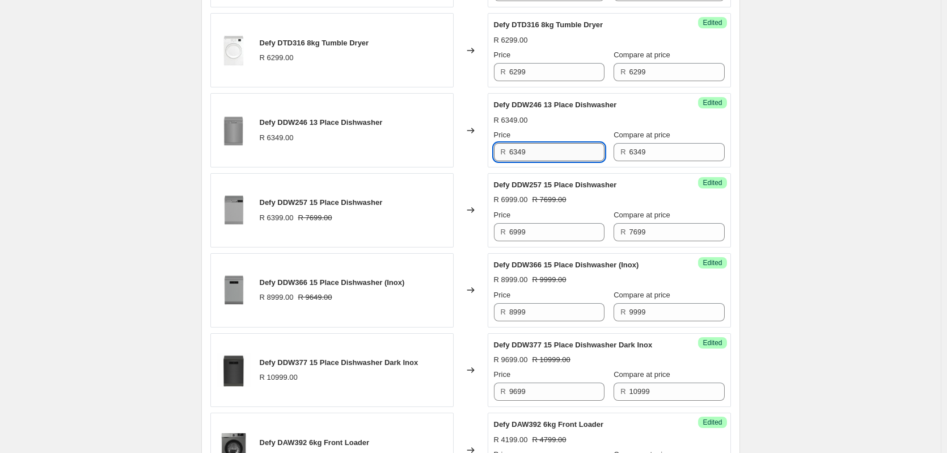
click at [553, 151] on input "6349" at bounding box center [556, 152] width 95 height 18
type input "5499"
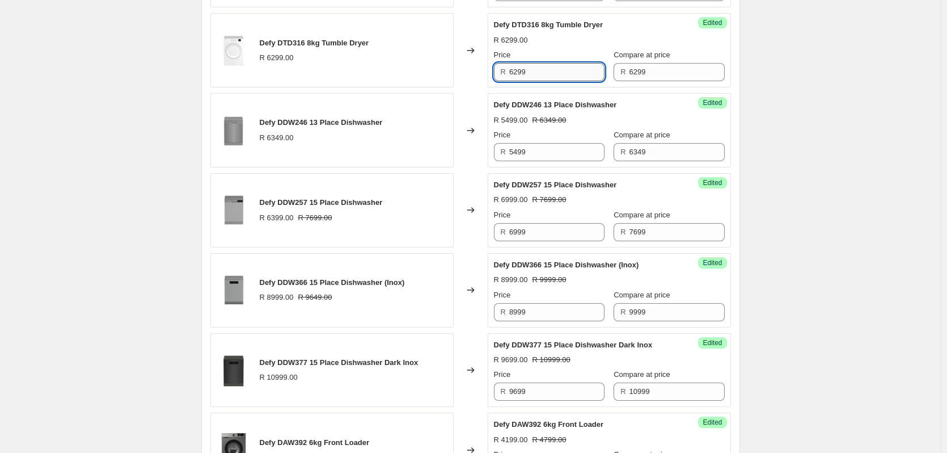
click at [533, 70] on input "6299" at bounding box center [556, 72] width 95 height 18
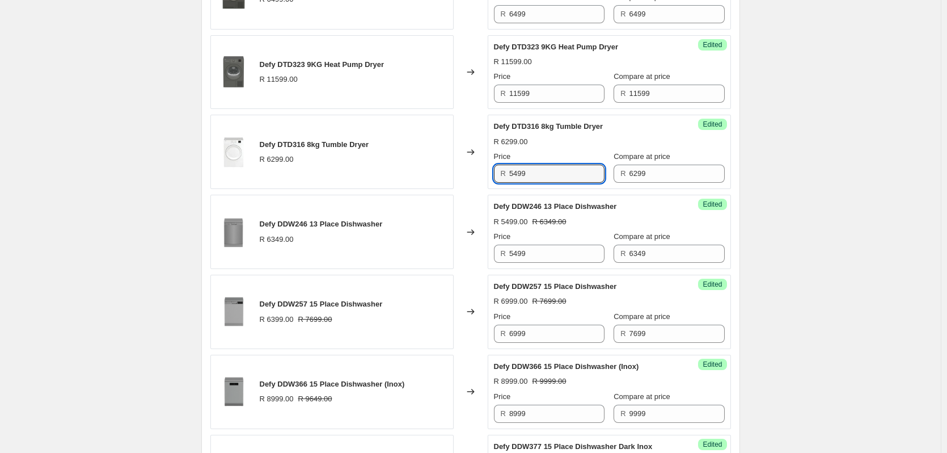
scroll to position [1008, 0]
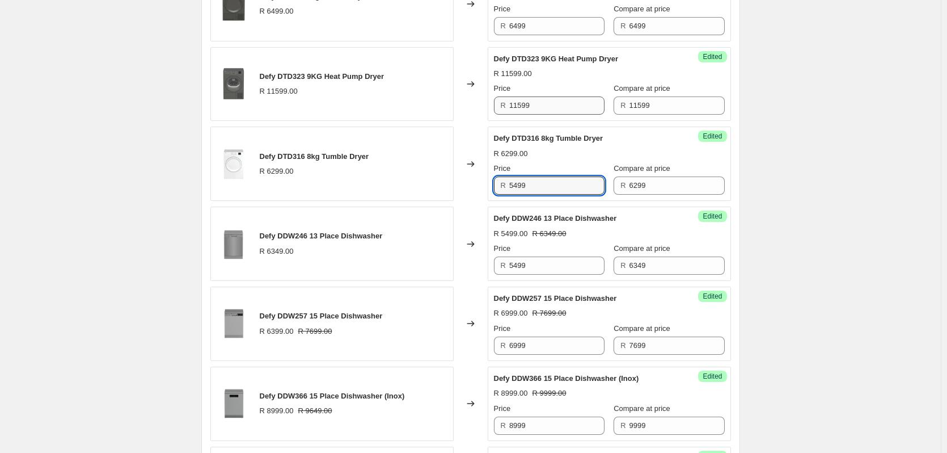
type input "5499"
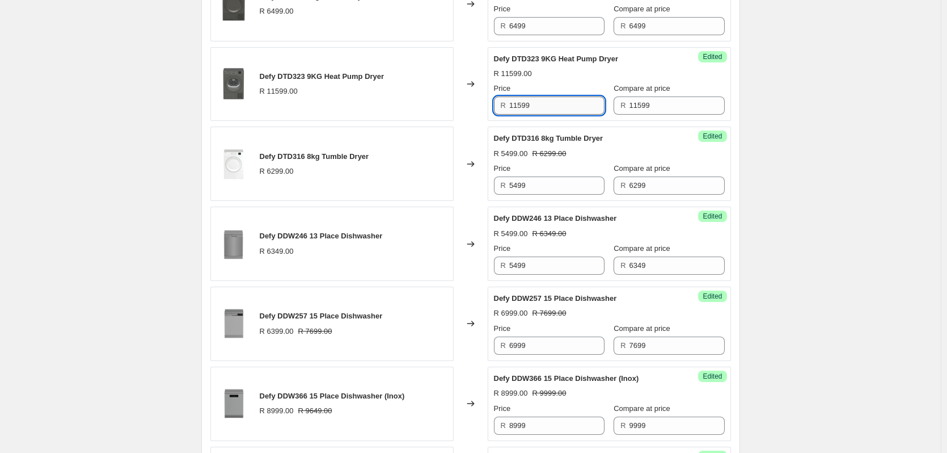
click at [552, 105] on input "11599" at bounding box center [556, 105] width 95 height 18
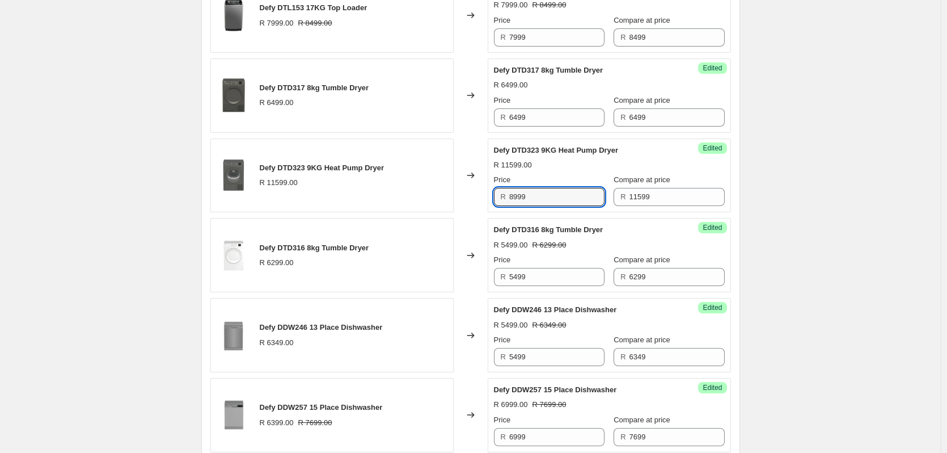
scroll to position [895, 0]
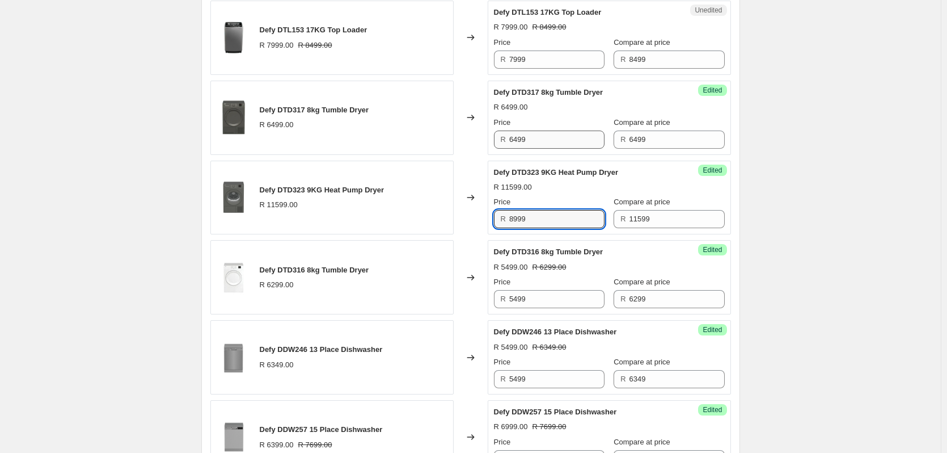
type input "8999"
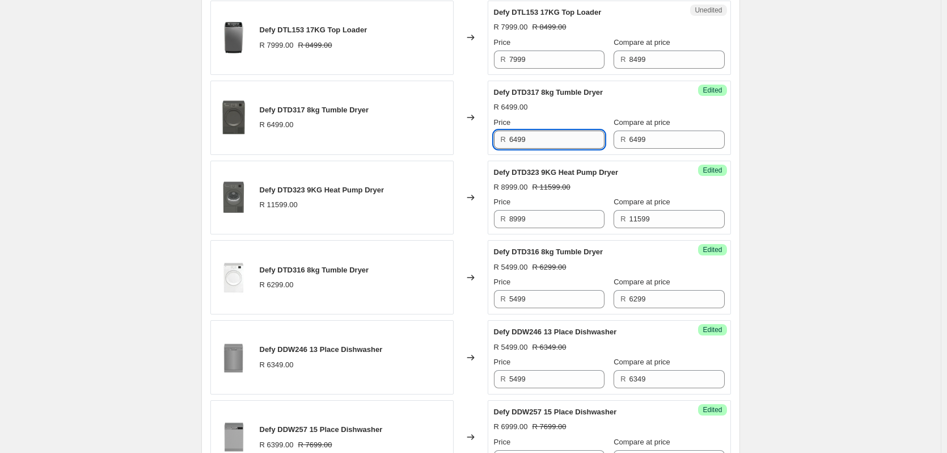
click at [551, 141] on input "6499" at bounding box center [556, 139] width 95 height 18
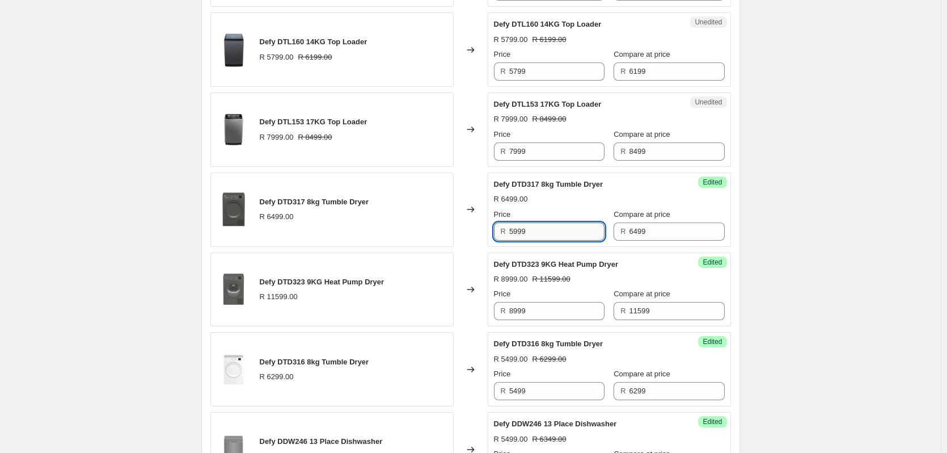
scroll to position [781, 0]
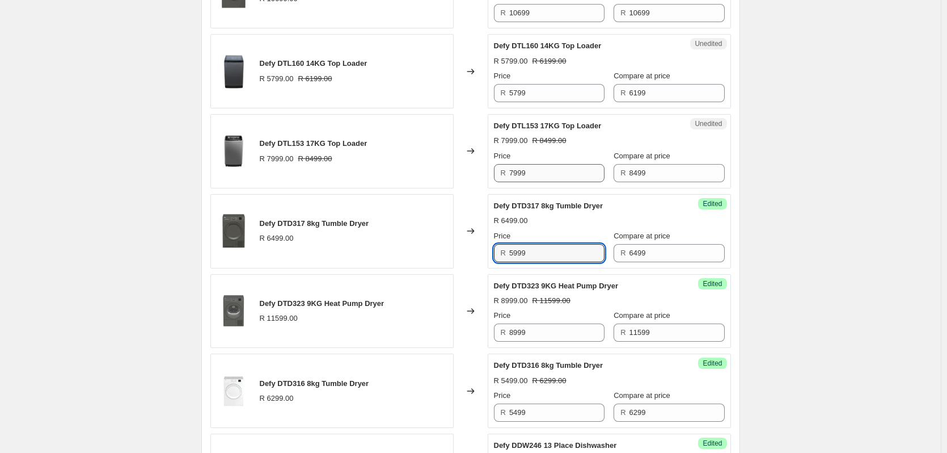
type input "5999"
click at [546, 171] on input "7999" at bounding box center [556, 173] width 95 height 18
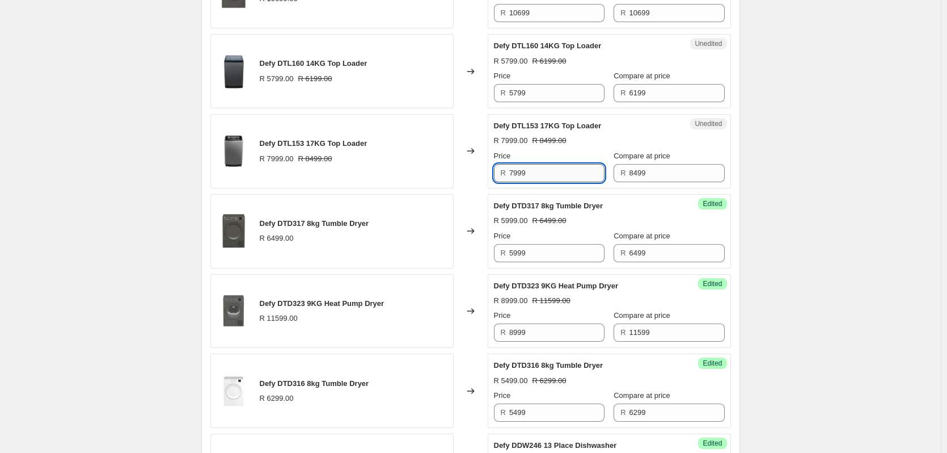
click at [546, 171] on input "7999" at bounding box center [556, 173] width 95 height 18
type input "7499"
click at [555, 90] on input "5799" at bounding box center [556, 93] width 95 height 18
click at [554, 90] on input "5799" at bounding box center [556, 93] width 95 height 18
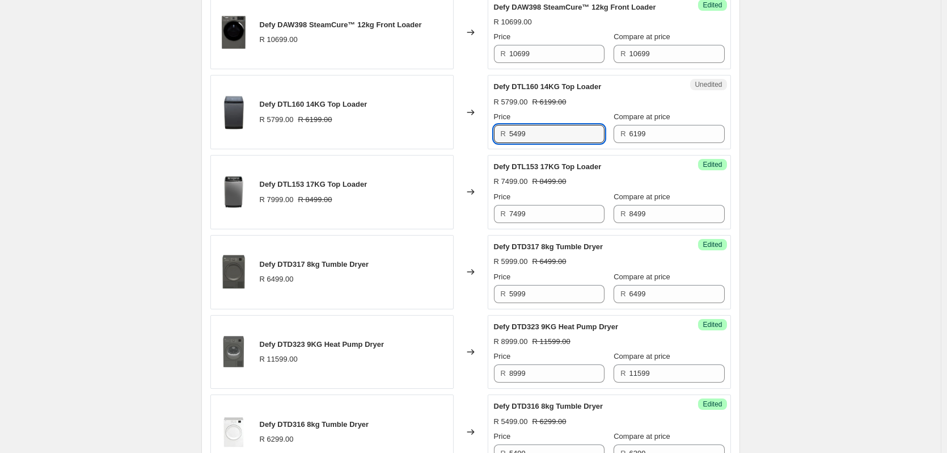
scroll to position [725, 0]
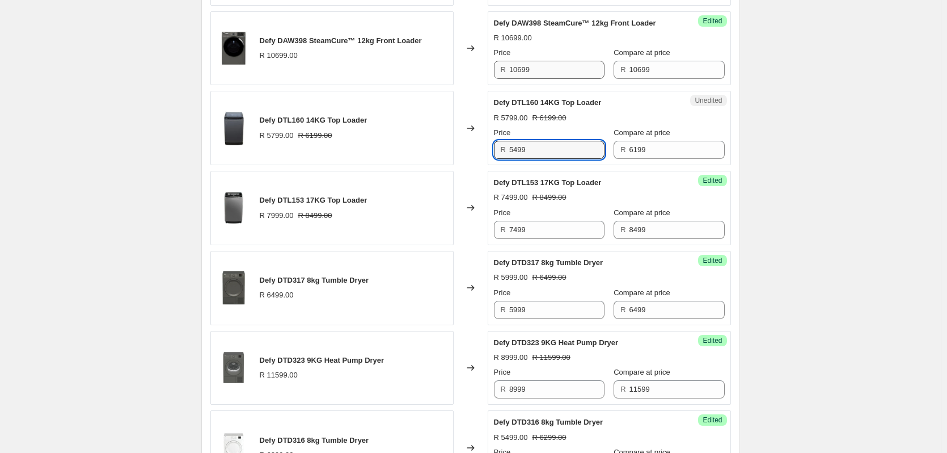
type input "5499"
click at [538, 67] on input "10699" at bounding box center [556, 70] width 95 height 18
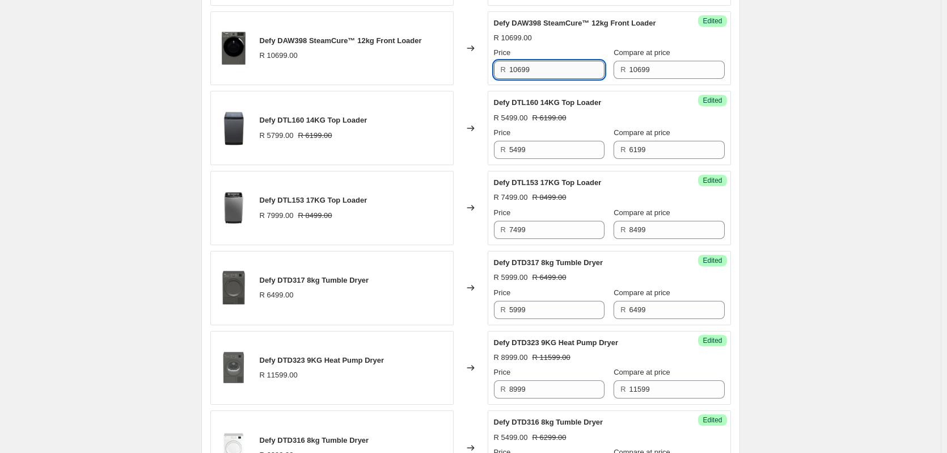
click at [538, 67] on input "10699" at bounding box center [556, 70] width 95 height 18
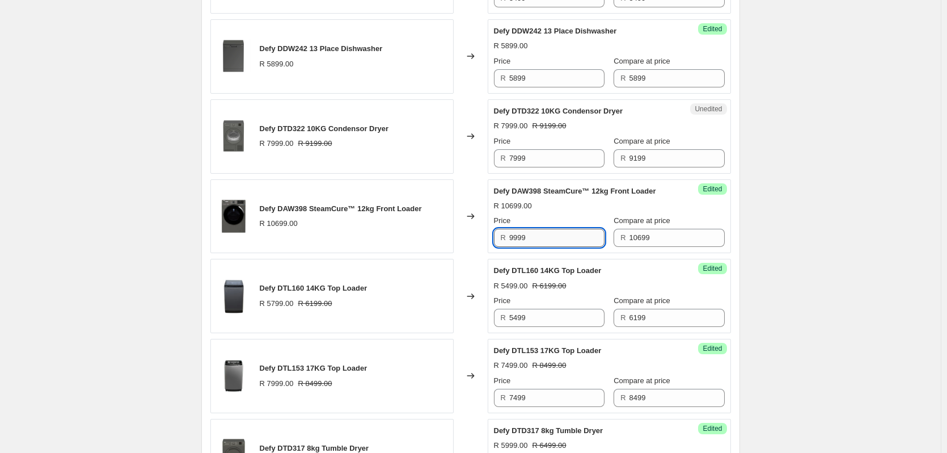
scroll to position [555, 0]
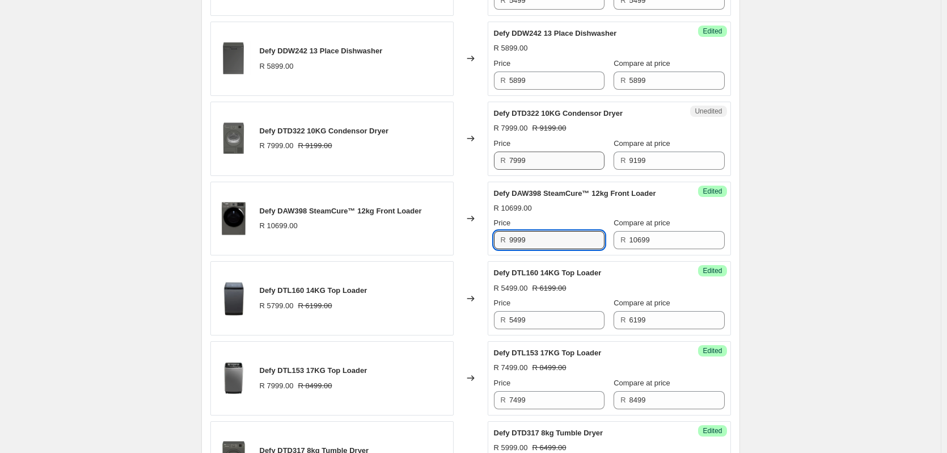
type input "9999"
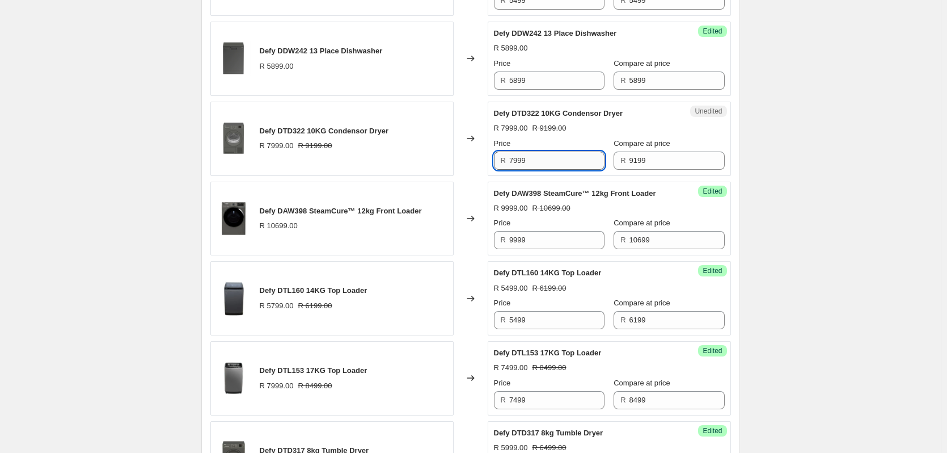
click at [553, 158] on input "7999" at bounding box center [556, 160] width 95 height 18
type input "7999"
click at [540, 81] on input "5899" at bounding box center [556, 80] width 95 height 18
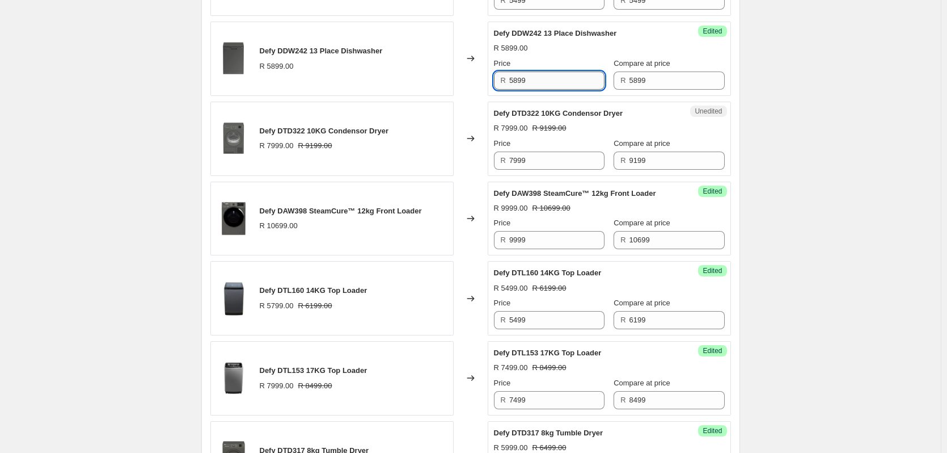
click at [540, 81] on input "5899" at bounding box center [556, 80] width 95 height 18
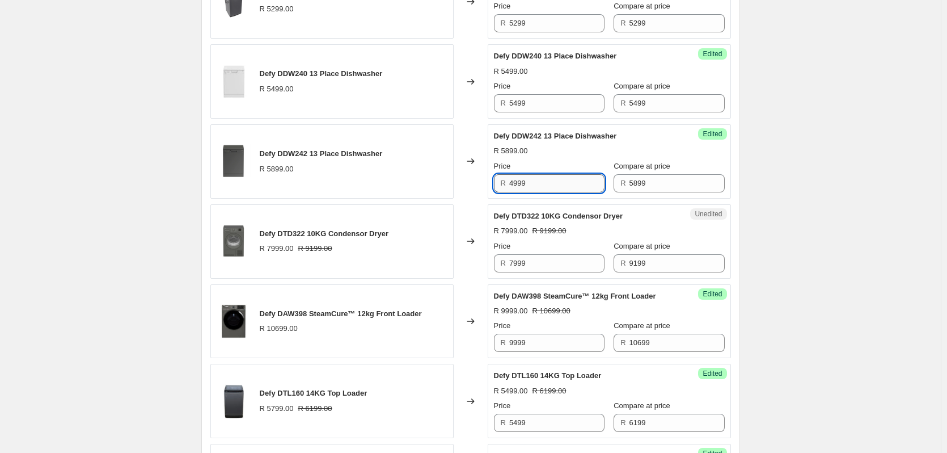
scroll to position [441, 0]
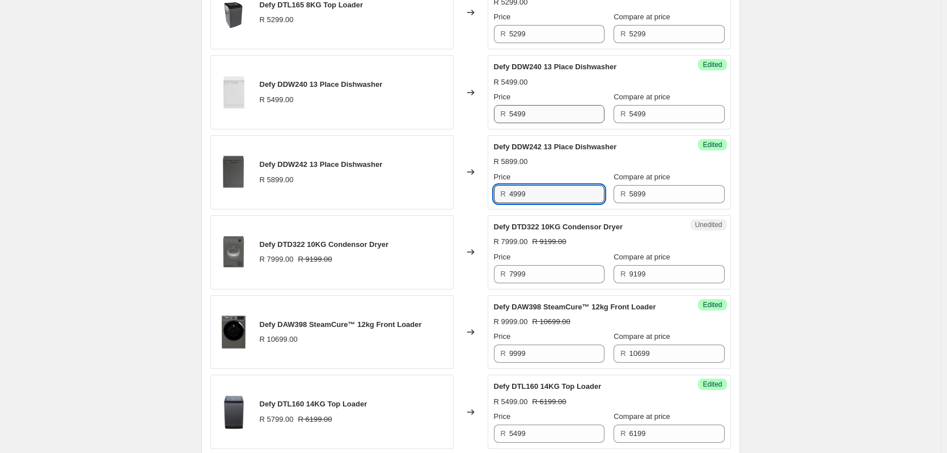
type input "4999"
click at [555, 107] on input "5499" at bounding box center [556, 114] width 95 height 18
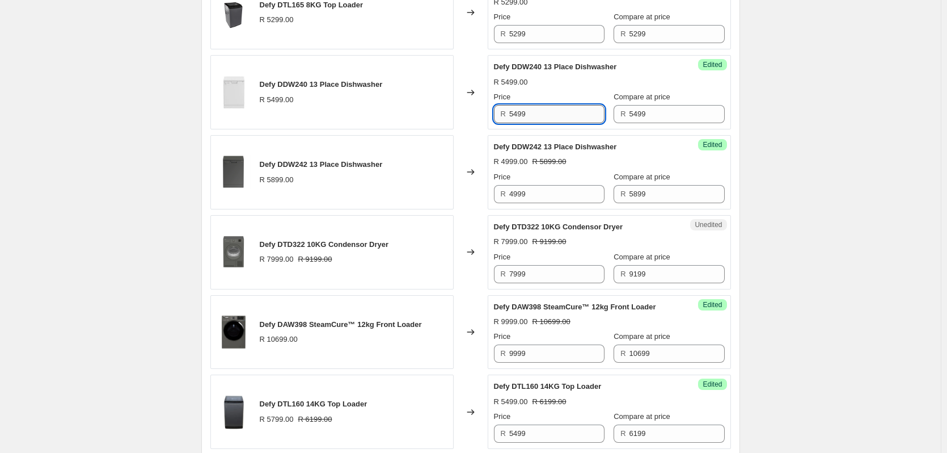
click at [555, 107] on input "5499" at bounding box center [556, 114] width 95 height 18
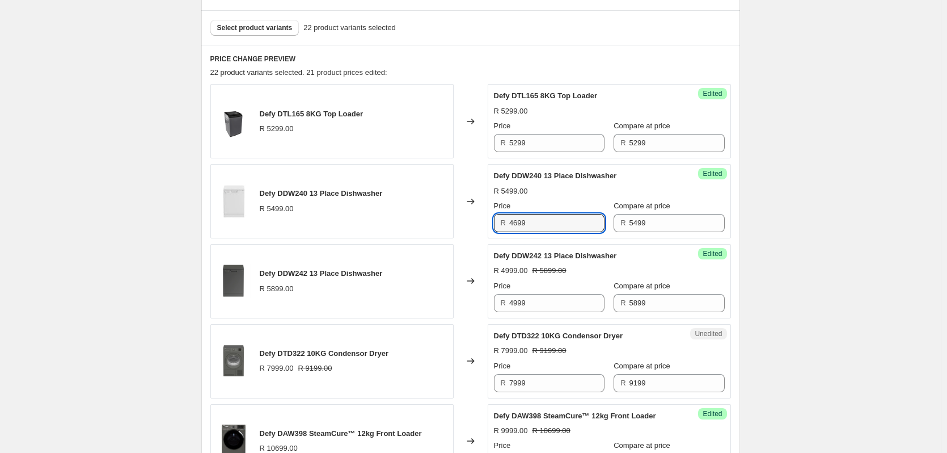
scroll to position [328, 0]
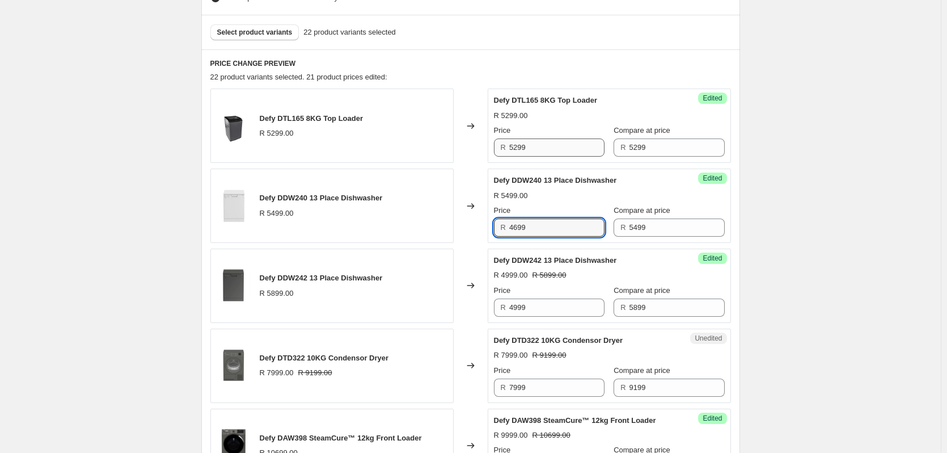
type input "4699"
click at [538, 147] on input "5299" at bounding box center [556, 147] width 95 height 18
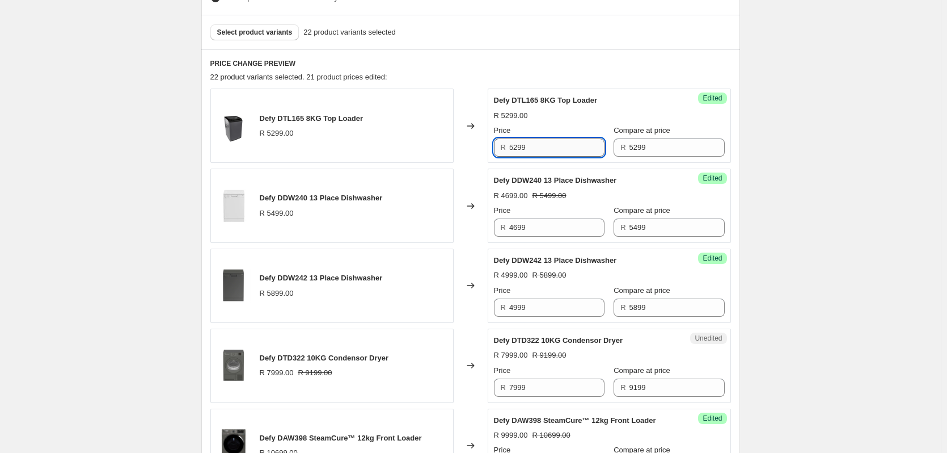
click at [538, 146] on input "5299" at bounding box center [556, 147] width 95 height 18
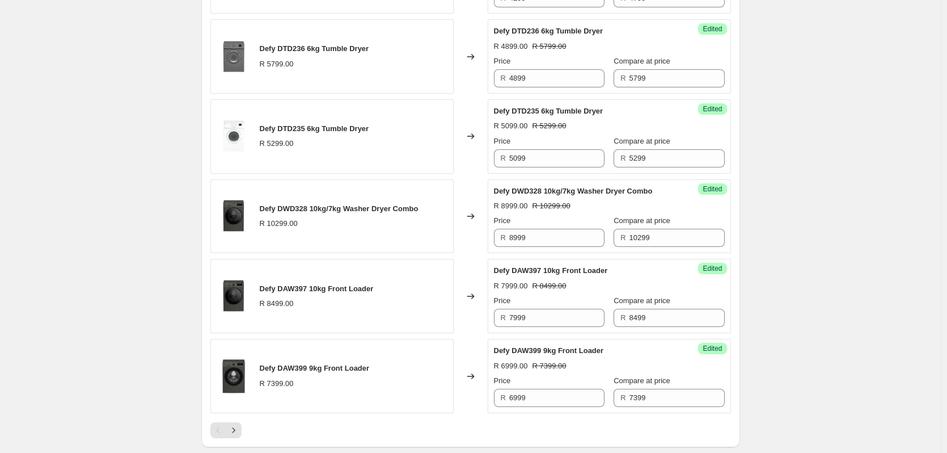
scroll to position [1745, 0]
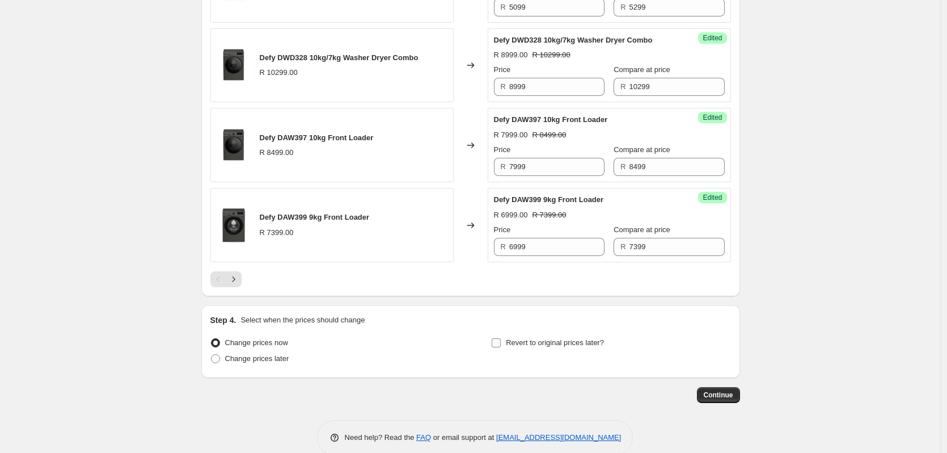
type input "4699"
click at [500, 341] on input "Revert to original prices later?" at bounding box center [496, 342] width 9 height 9
checkbox input "true"
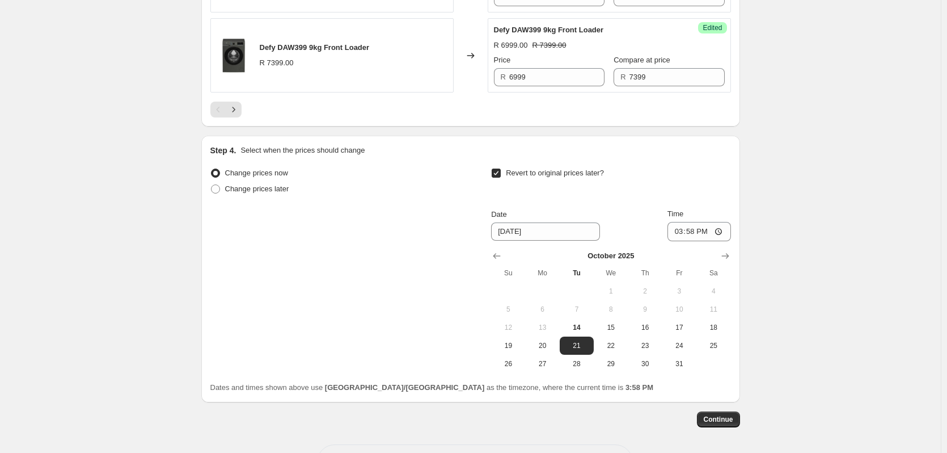
scroll to position [1916, 0]
click at [722, 256] on icon "Show next month, November 2025" at bounding box center [725, 255] width 11 height 11
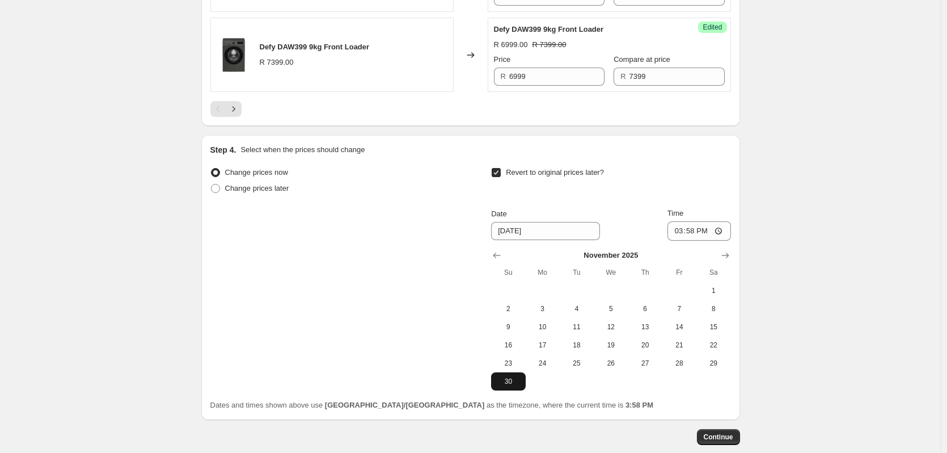
click at [525, 379] on button "30" at bounding box center [508, 381] width 34 height 18
type input "[DATE]"
click at [725, 432] on button "Continue" at bounding box center [718, 437] width 43 height 16
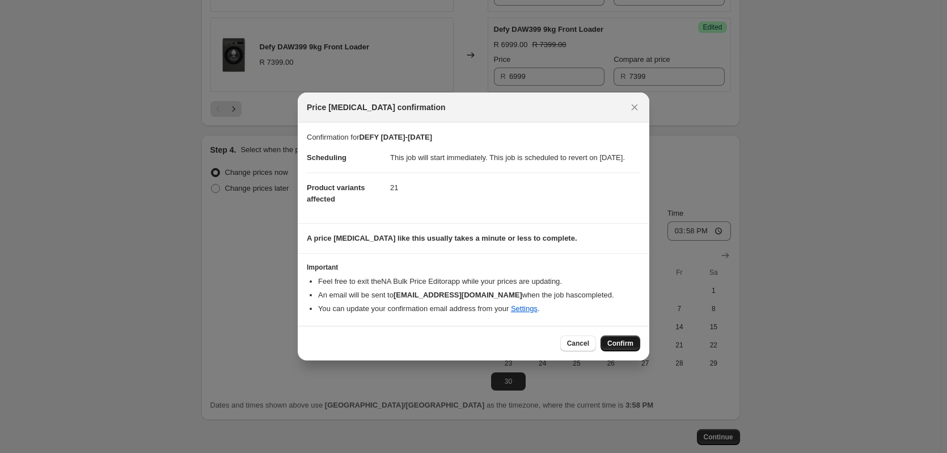
click at [612, 348] on span "Confirm" at bounding box center [620, 343] width 26 height 9
